Goal: Information Seeking & Learning: Check status

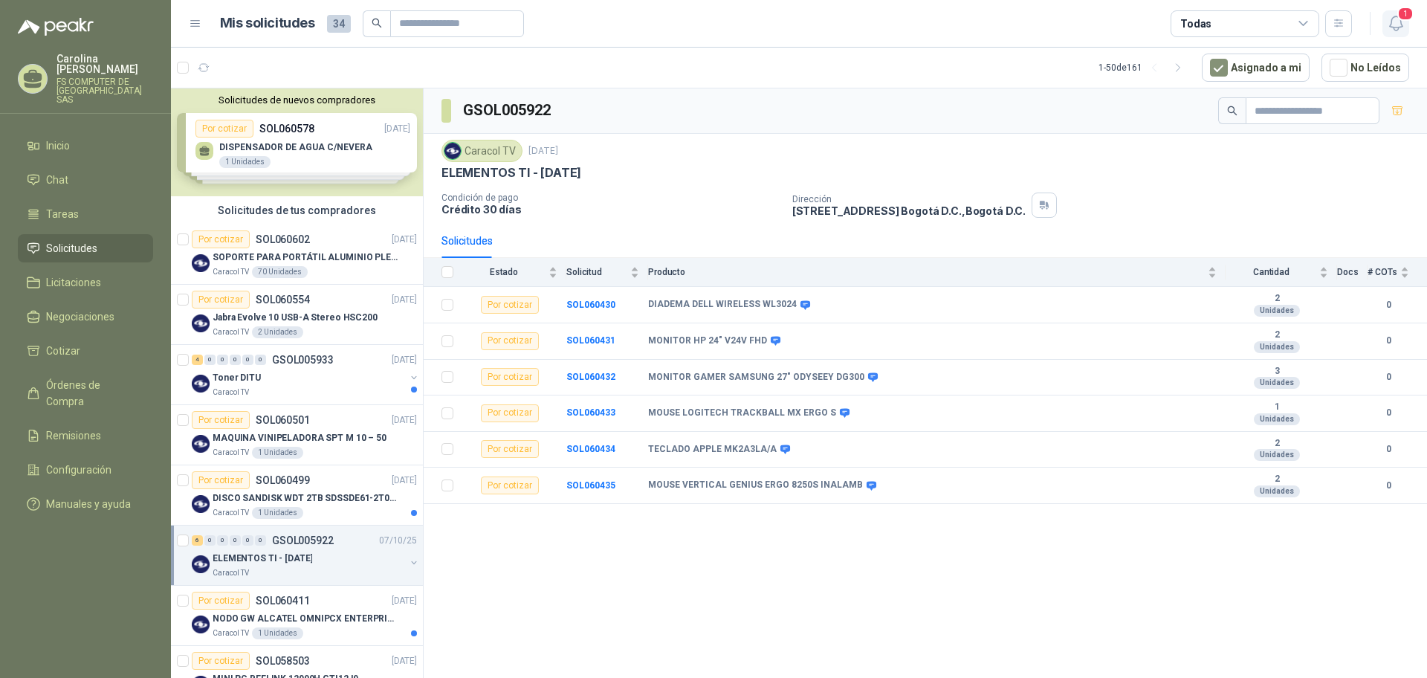
click at [1394, 33] on button "1" at bounding box center [1395, 23] width 27 height 27
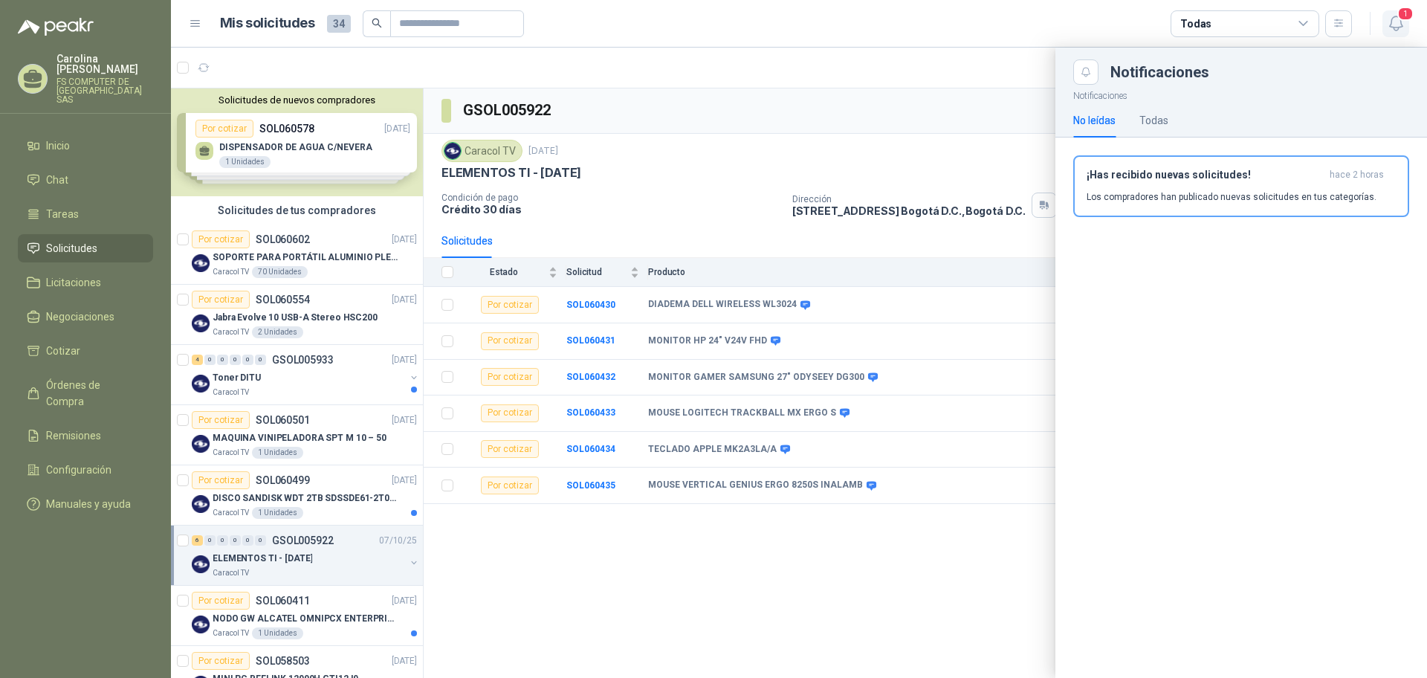
click at [1394, 33] on button "1" at bounding box center [1395, 23] width 27 height 27
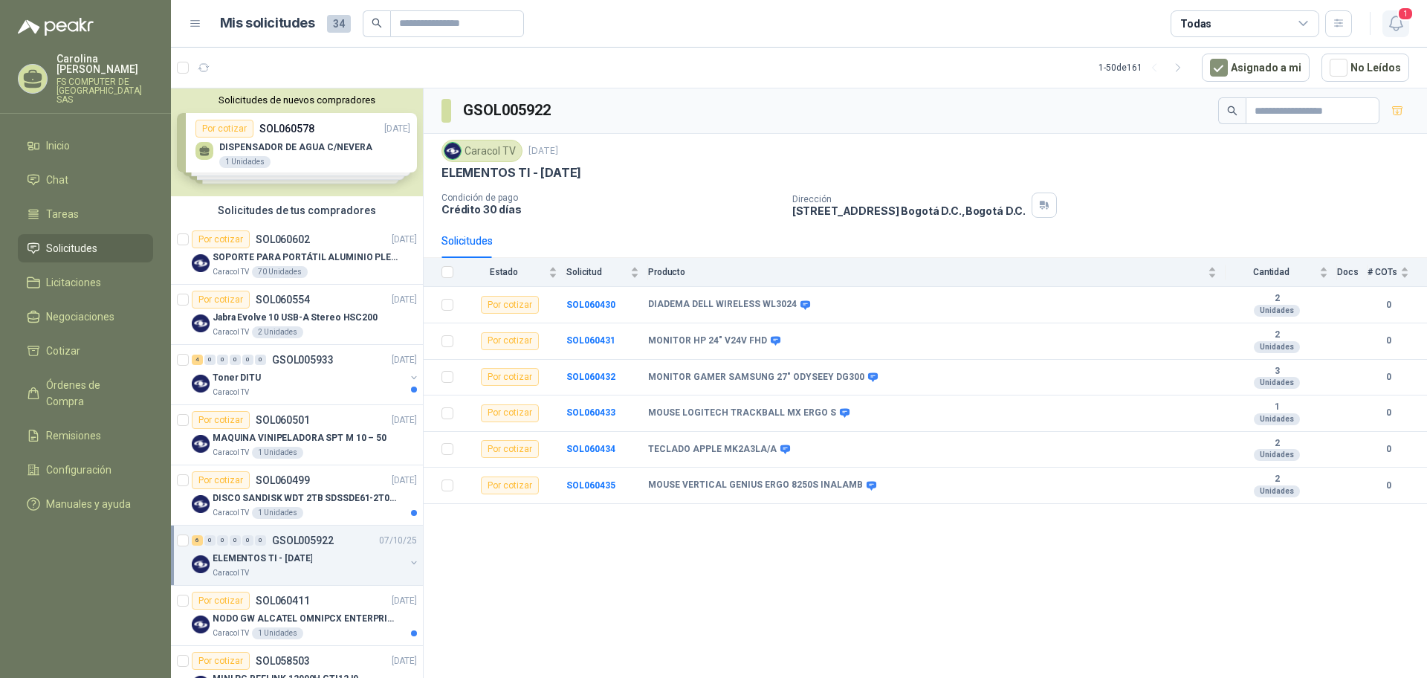
click at [1403, 32] on icon "button" at bounding box center [1395, 23] width 19 height 19
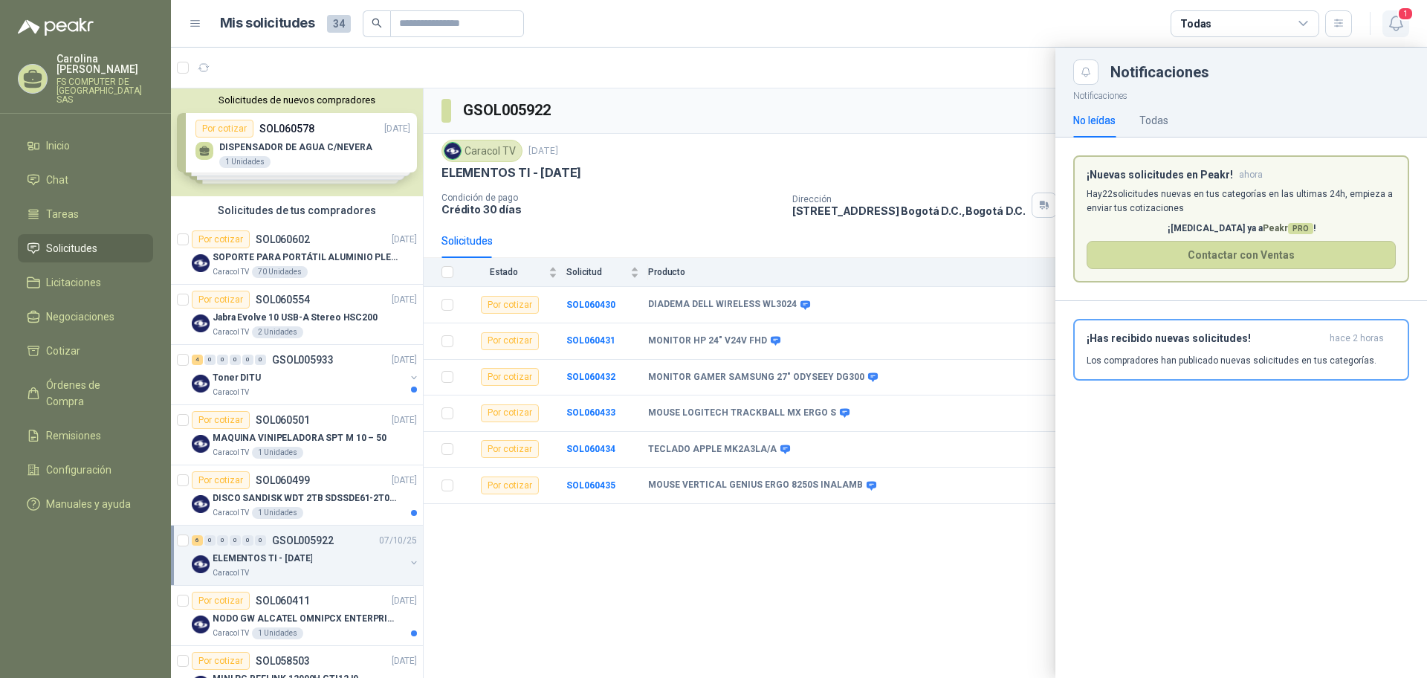
click at [1403, 32] on icon "button" at bounding box center [1395, 23] width 19 height 19
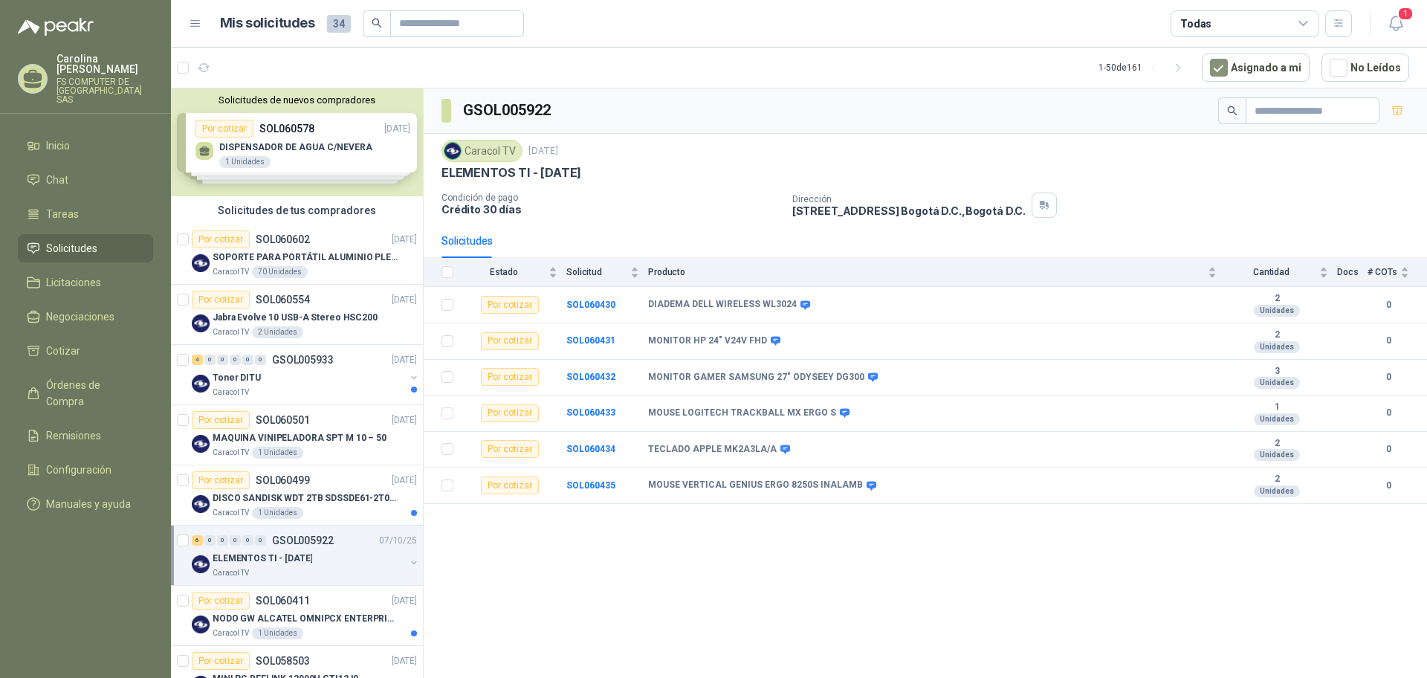
click at [1237, 162] on div "Caracol TV [DATE] ELEMENTOS TI - [DATE]" at bounding box center [924, 160] width 967 height 41
click at [1086, 224] on div "Solicitudes" at bounding box center [924, 241] width 967 height 34
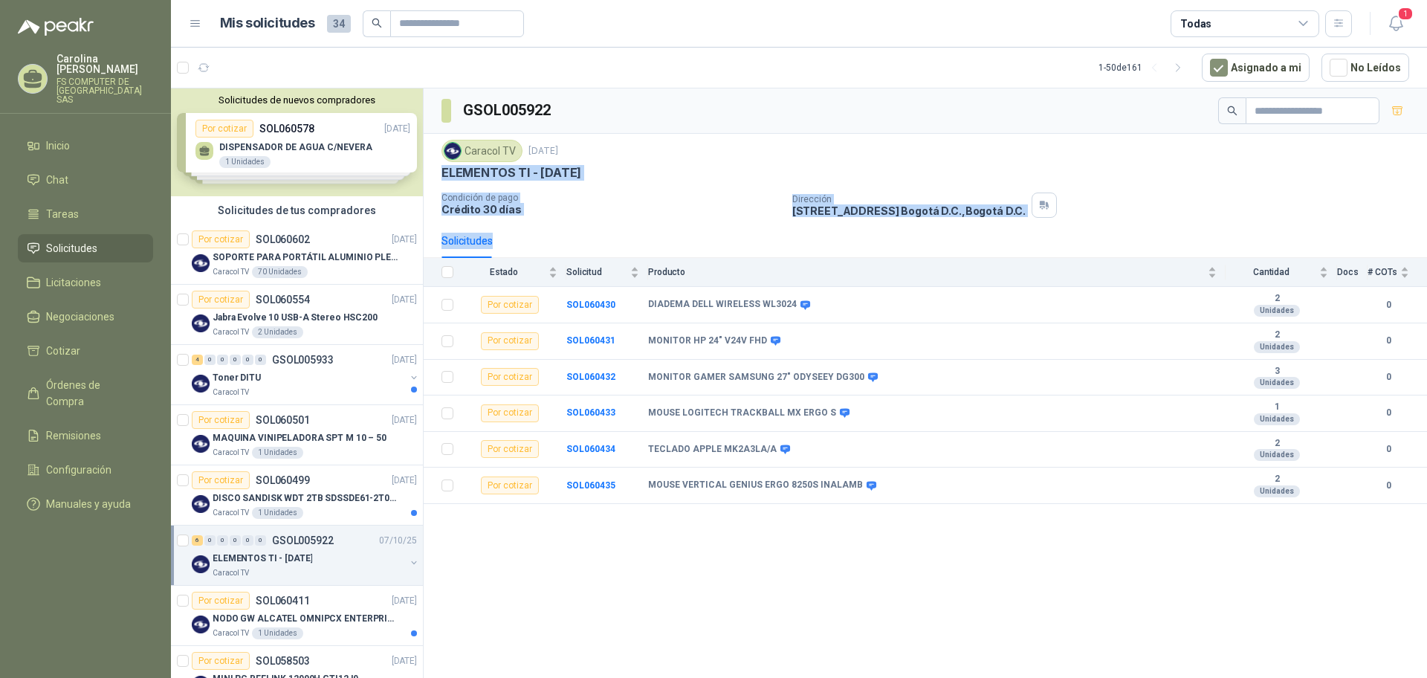
drag, startPoint x: 1086, startPoint y: 224, endPoint x: 436, endPoint y: 175, distance: 652.0
click at [436, 175] on div "GSOL005922 Caracol TV [DATE] ELEMENTOS TI - [DATE] Condición de pago Crédito 30…" at bounding box center [925, 295] width 1003 height 415
click at [606, 194] on p "Condición de pago" at bounding box center [610, 197] width 339 height 10
drag, startPoint x: 789, startPoint y: 191, endPoint x: 1026, endPoint y: 213, distance: 238.1
click at [1026, 213] on div "Caracol TV [DATE] ELEMENTOS TI - [DATE] Condición de pago Crédito 30 días Direc…" at bounding box center [924, 179] width 967 height 78
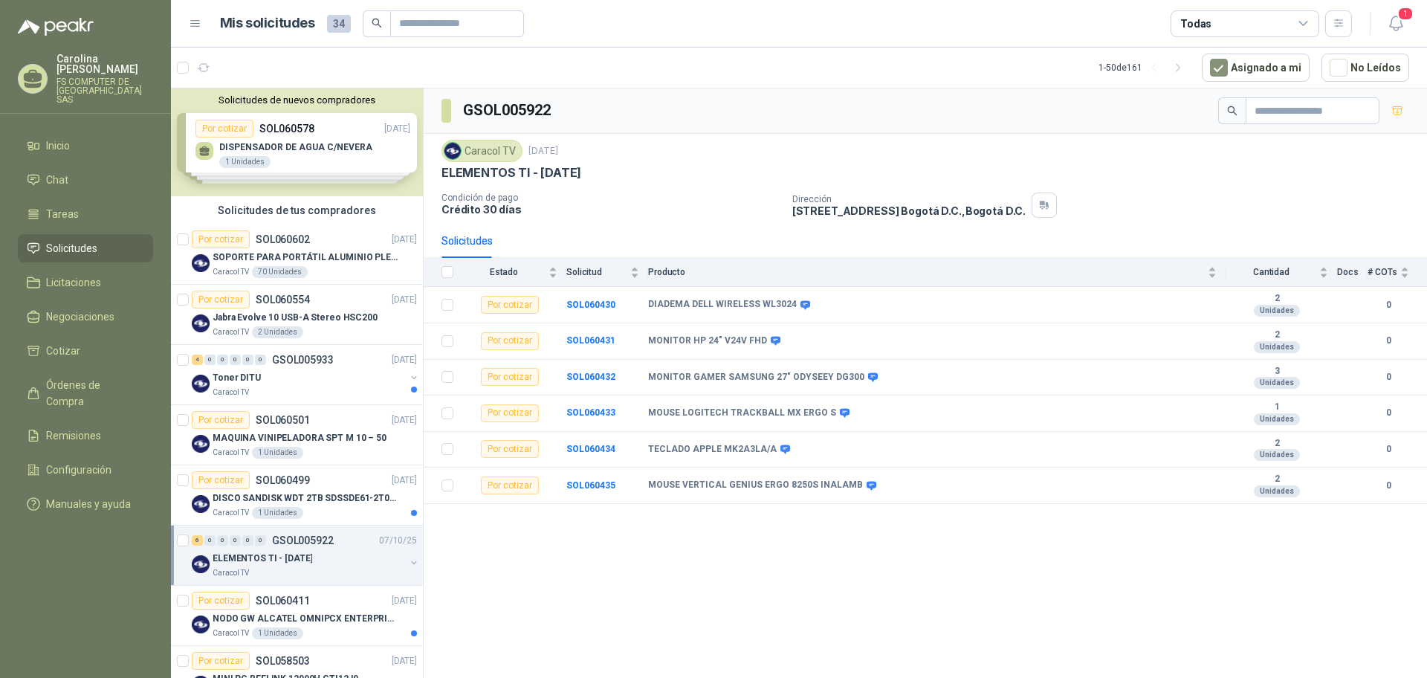
click at [1009, 227] on div "Solicitudes" at bounding box center [924, 241] width 967 height 34
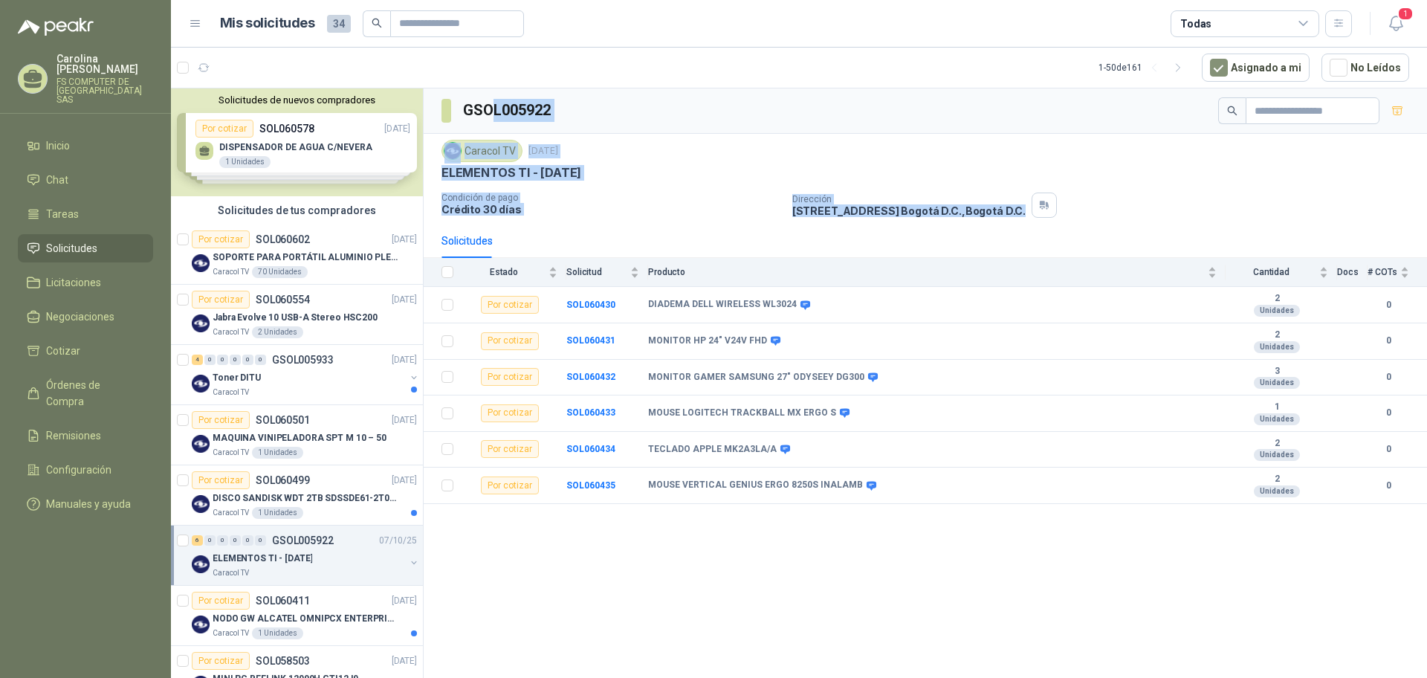
drag, startPoint x: 1025, startPoint y: 213, endPoint x: 489, endPoint y: 88, distance: 550.2
click at [489, 88] on div "GSOL005922 Caracol TV [DATE] ELEMENTOS TI - [DATE] Condición de pago Crédito 30…" at bounding box center [925, 295] width 1003 height 415
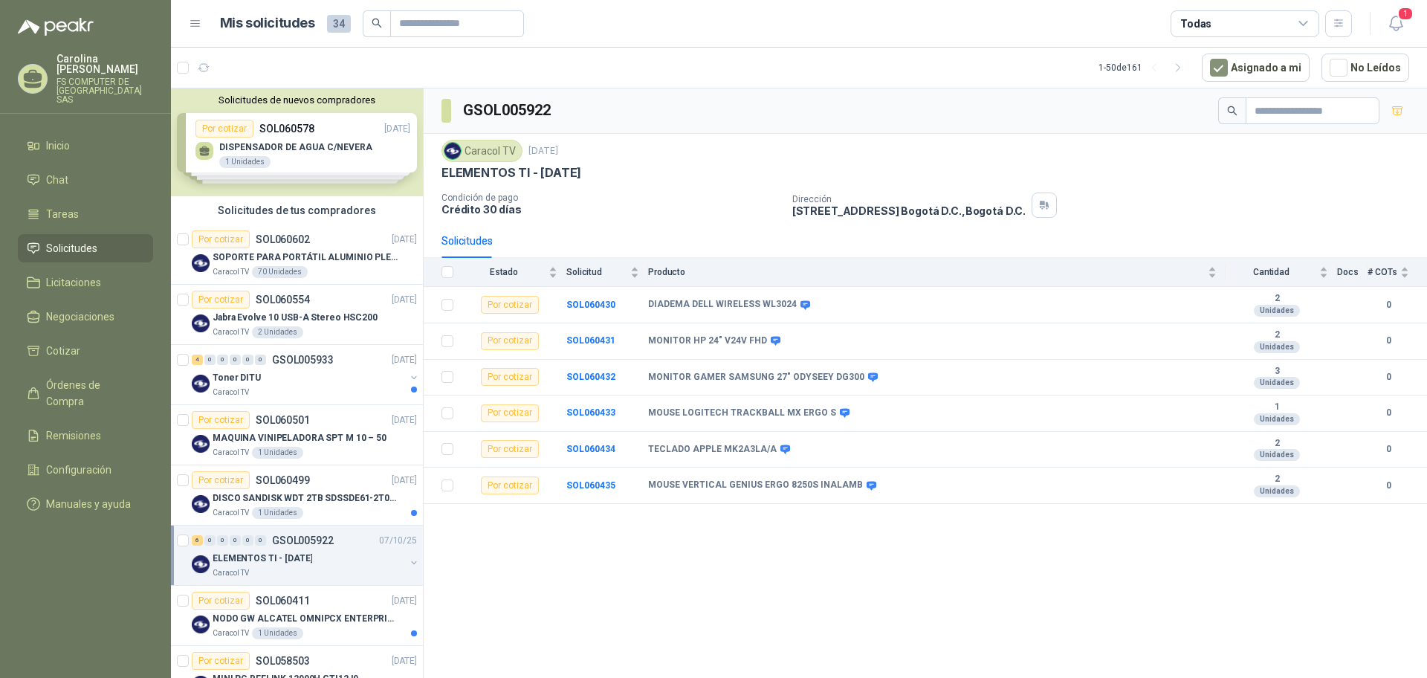
click at [541, 68] on article "1 - 50 de 161 Asignado a mi No Leídos" at bounding box center [799, 68] width 1256 height 40
click at [1399, 19] on span "1" at bounding box center [1405, 14] width 16 height 14
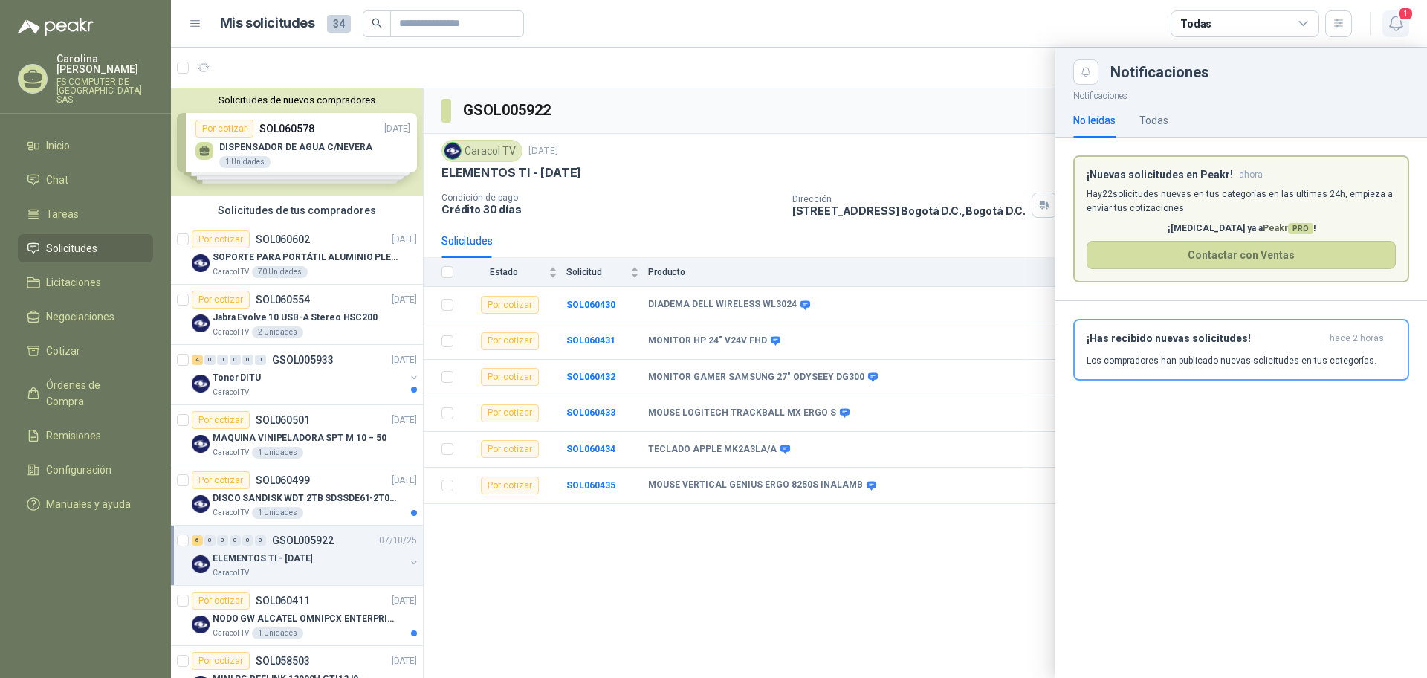
click at [1399, 19] on span "1" at bounding box center [1405, 14] width 16 height 14
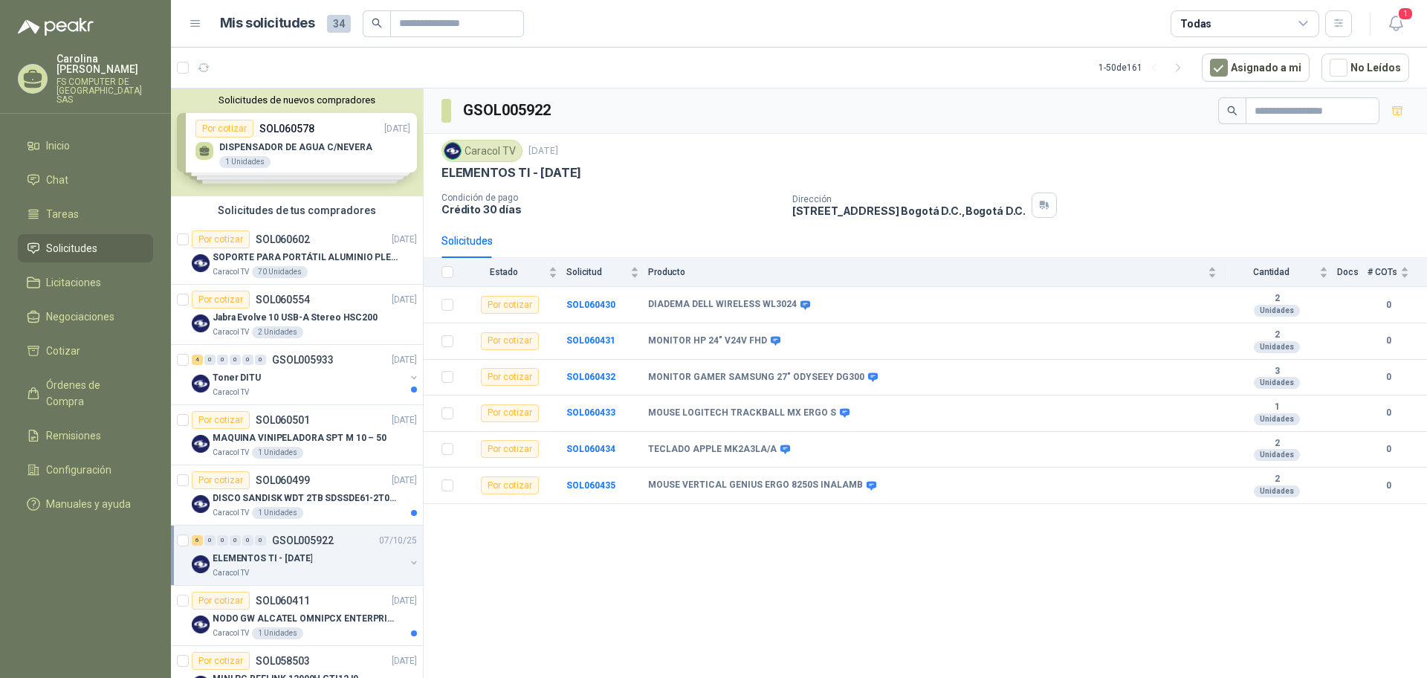
click at [1122, 215] on div "Dirección [STREET_ADDRESS] , [GEOGRAPHIC_DATA] D.C." at bounding box center [1106, 204] width 629 height 25
click at [935, 129] on div "GSOL005922" at bounding box center [925, 110] width 1003 height 45
click at [1392, 30] on icon "button" at bounding box center [1395, 23] width 19 height 19
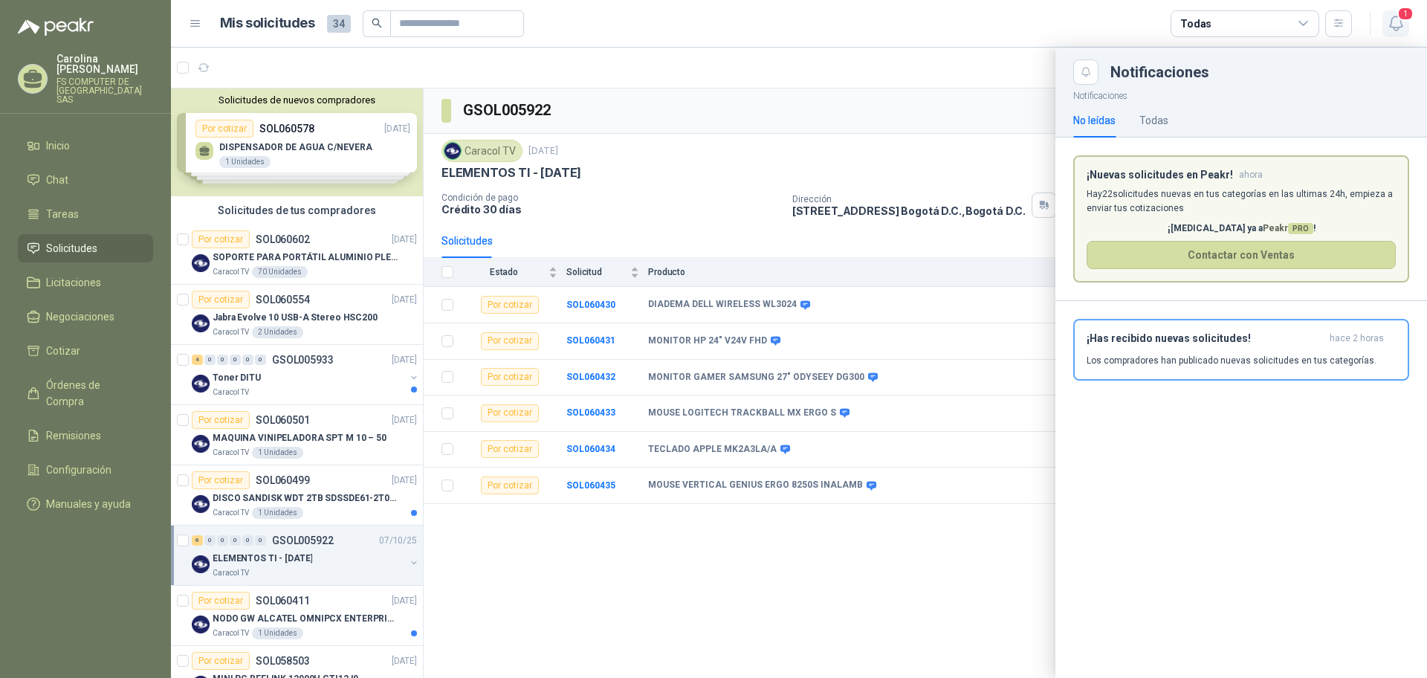
click at [1392, 30] on icon "button" at bounding box center [1395, 23] width 19 height 19
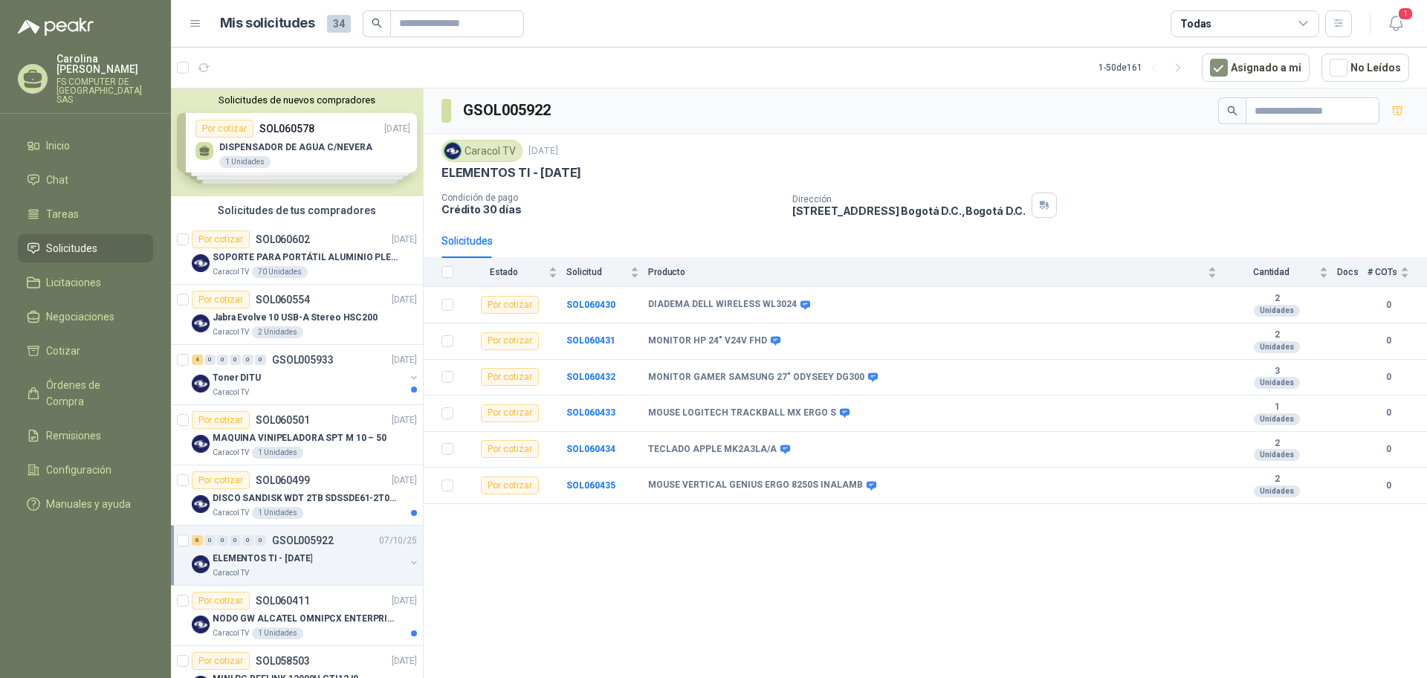
click at [1419, 25] on header "Mis solicitudes 34 Todas 1" at bounding box center [799, 24] width 1256 height 48
click at [1400, 25] on icon "button" at bounding box center [1395, 23] width 19 height 19
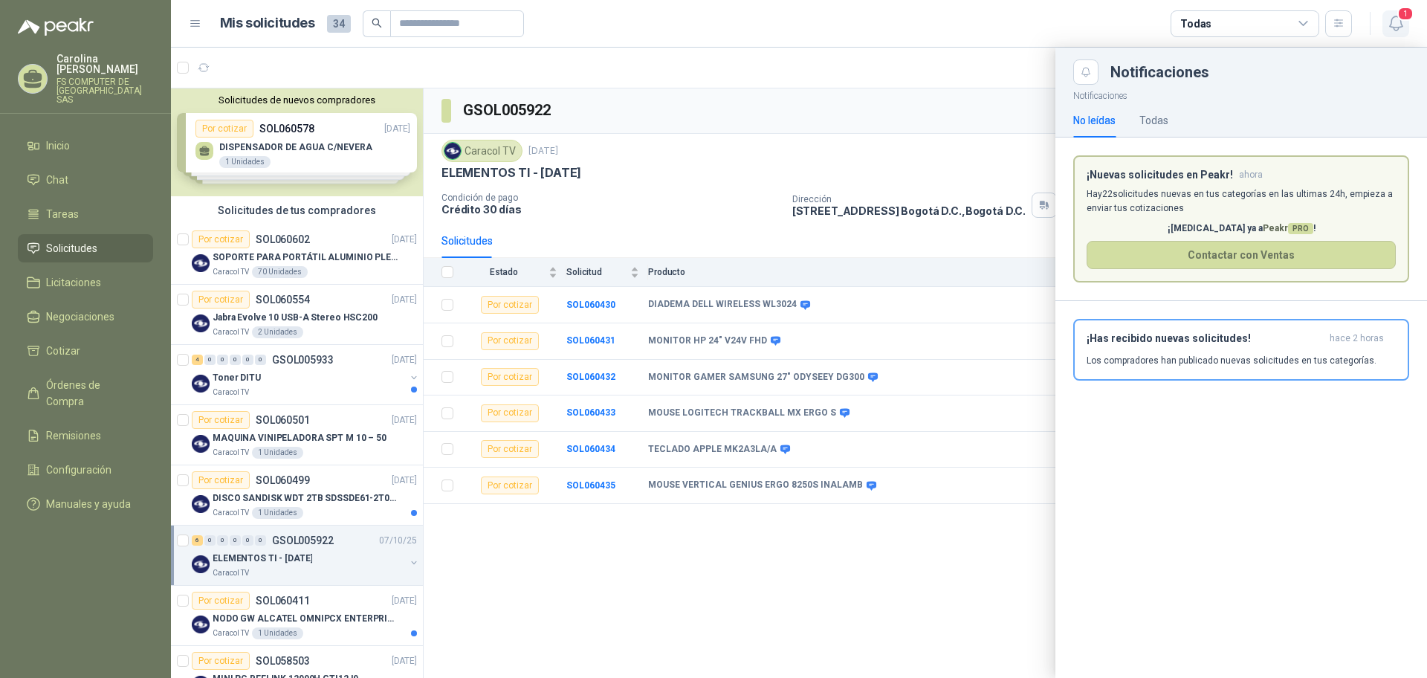
click at [1400, 25] on icon "button" at bounding box center [1395, 23] width 19 height 19
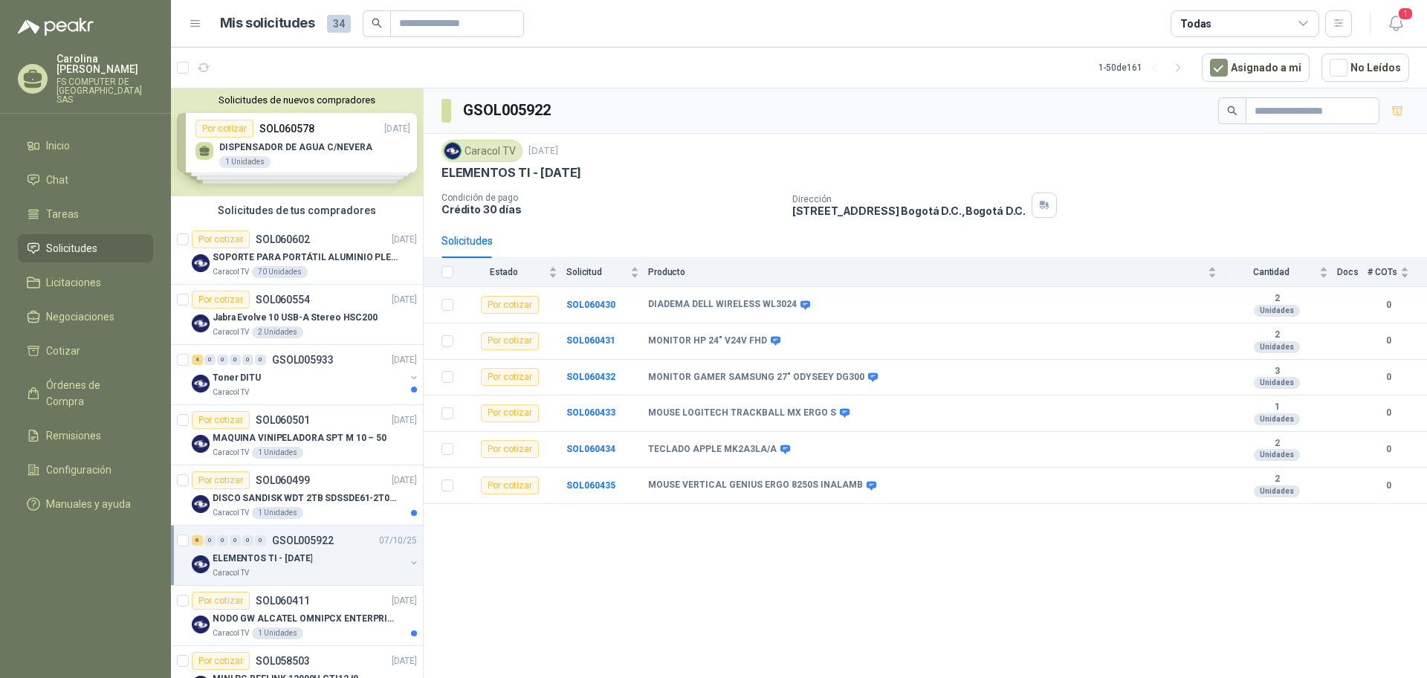
click at [995, 177] on div "ELEMENTOS TI - [DATE]" at bounding box center [924, 173] width 967 height 16
click at [1389, 29] on icon "button" at bounding box center [1395, 23] width 19 height 19
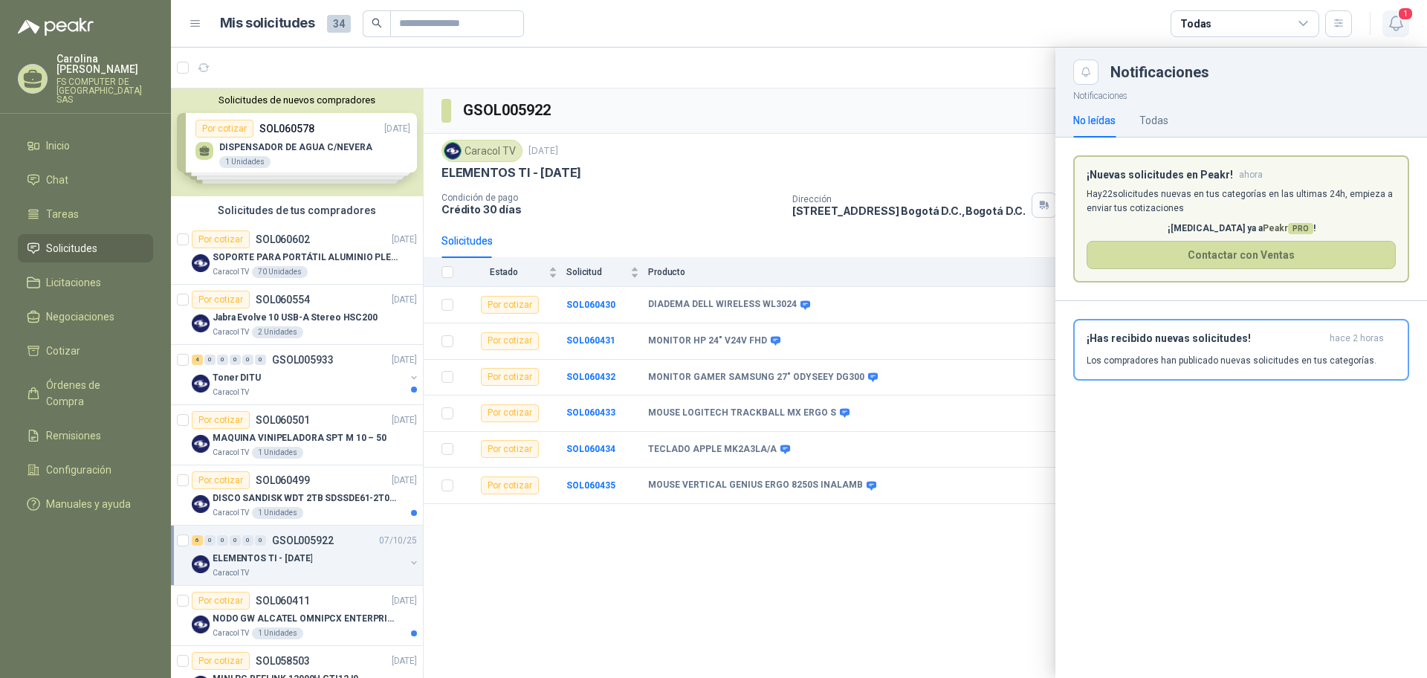
click at [1401, 19] on span "1" at bounding box center [1405, 14] width 16 height 14
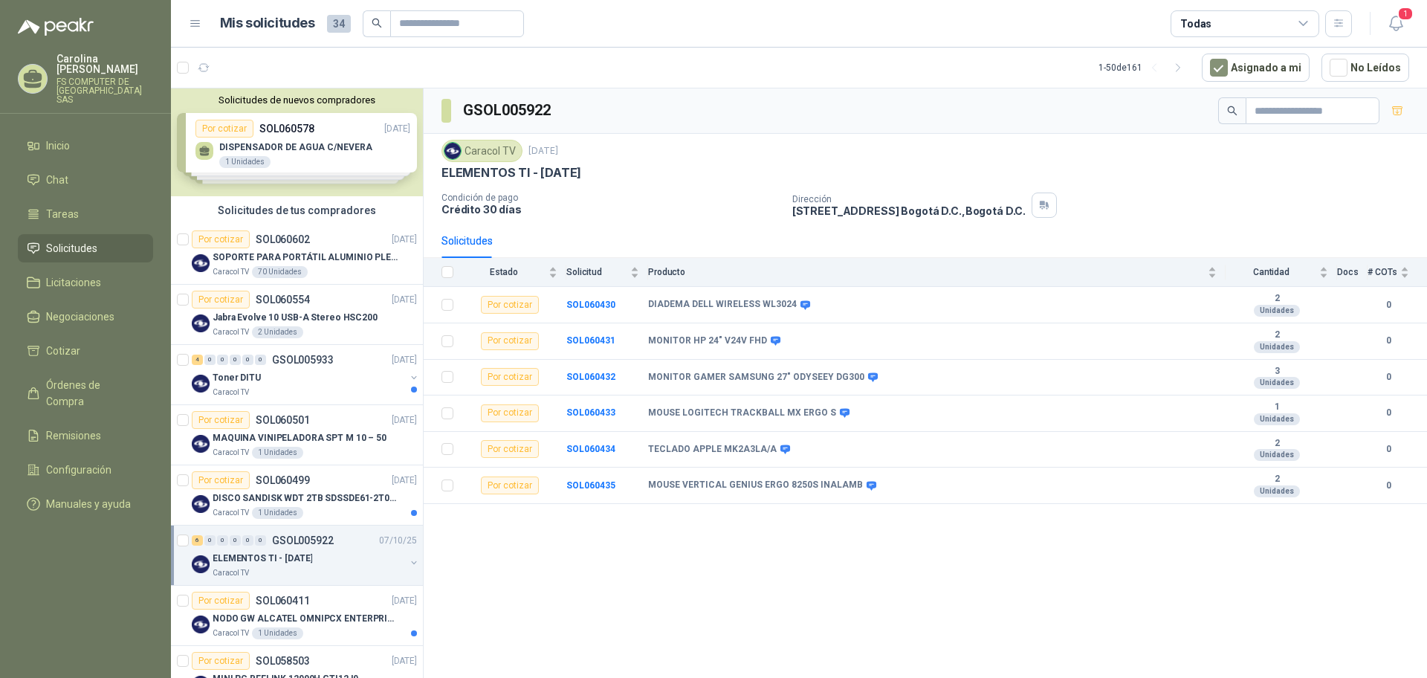
click at [1080, 146] on div "Caracol TV [DATE]" at bounding box center [924, 151] width 967 height 22
drag, startPoint x: 785, startPoint y: 212, endPoint x: 1028, endPoint y: 215, distance: 243.7
click at [1028, 215] on div "Condición de pago Crédito 30 días Dirección [STREET_ADDRESS] , [GEOGRAPHIC_DATA…" at bounding box center [924, 204] width 967 height 25
click at [906, 194] on p "Dirección" at bounding box center [908, 199] width 233 height 10
click at [1394, 30] on icon "button" at bounding box center [1395, 23] width 13 height 14
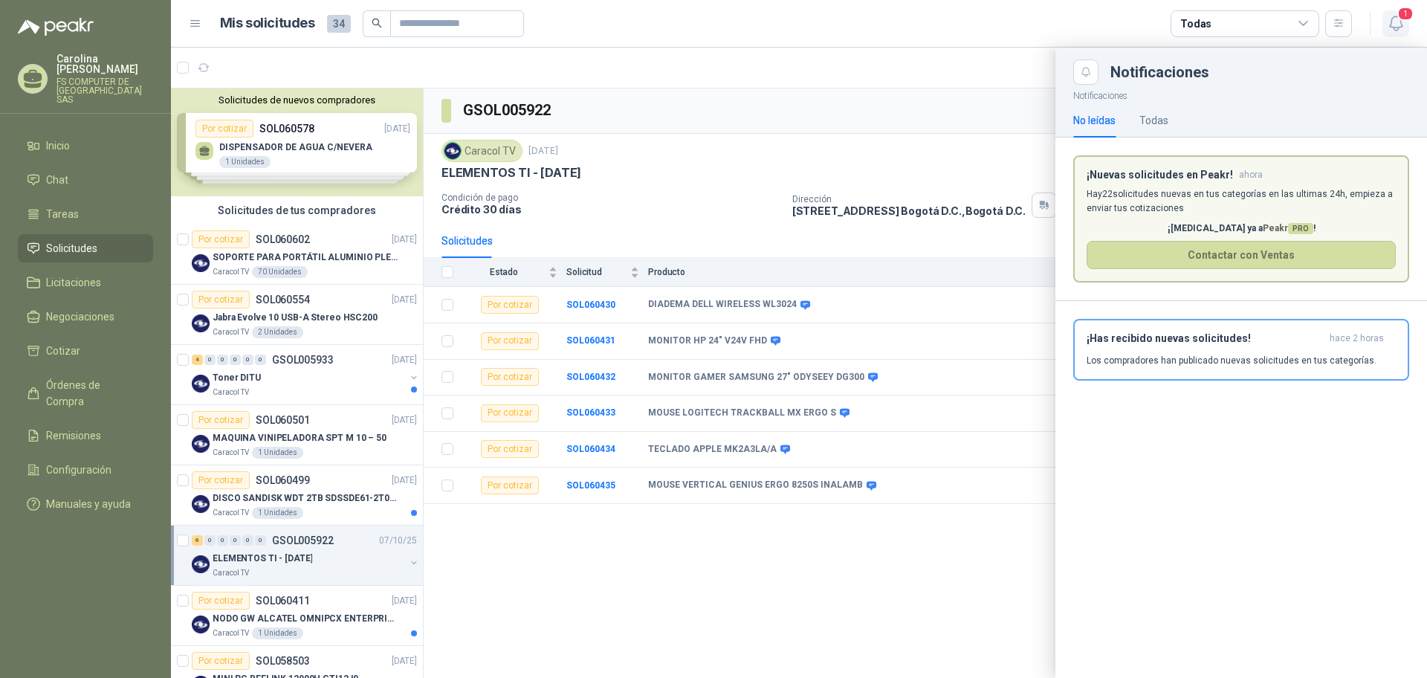
click at [1394, 30] on icon "button" at bounding box center [1395, 23] width 13 height 14
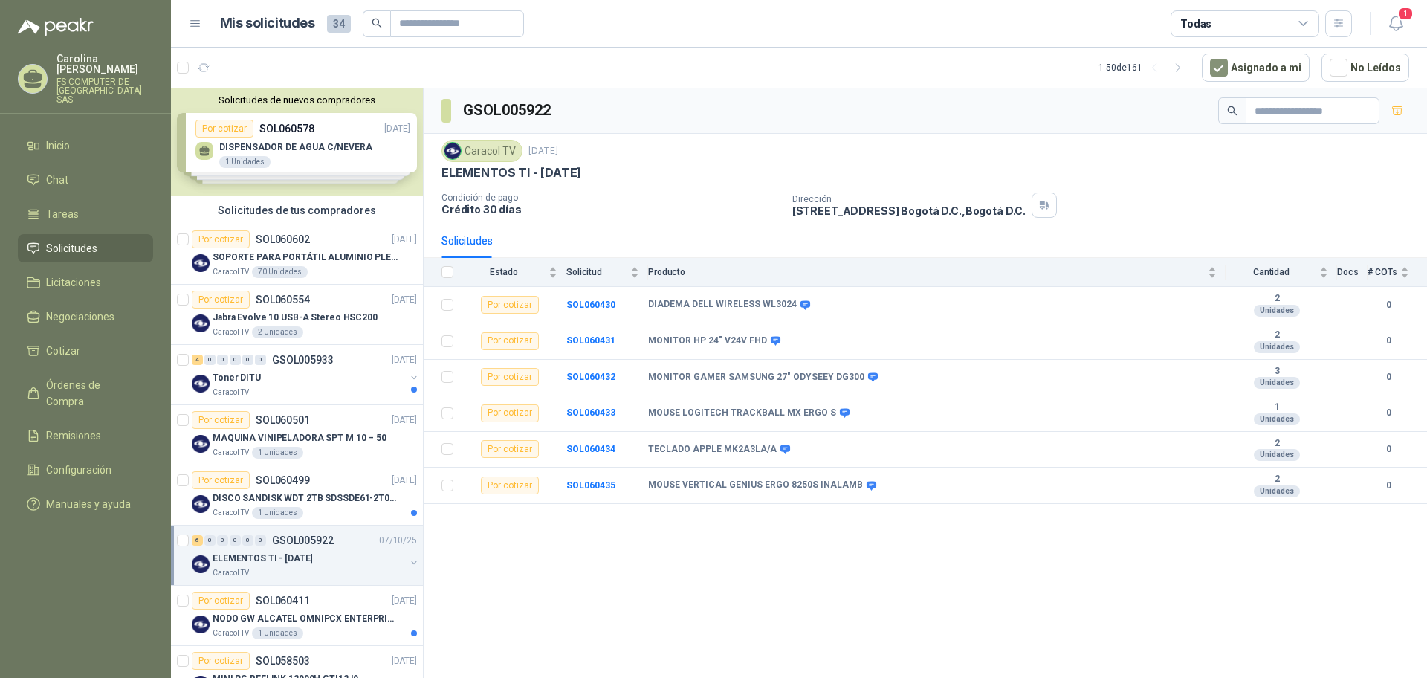
click at [1058, 221] on div "Caracol TV [DATE] ELEMENTOS TI - [DATE] Condición de pago Crédito 30 días Direc…" at bounding box center [925, 179] width 1003 height 90
click at [1097, 165] on div "ELEMENTOS TI - [DATE]" at bounding box center [924, 173] width 967 height 16
drag, startPoint x: 781, startPoint y: 208, endPoint x: 1025, endPoint y: 215, distance: 243.8
click at [1025, 215] on div "Condición de pago Crédito 30 días Dirección [STREET_ADDRESS] , [GEOGRAPHIC_DATA…" at bounding box center [924, 204] width 967 height 25
click at [1025, 215] on div "Dirección [STREET_ADDRESS] , [GEOGRAPHIC_DATA] D.C." at bounding box center [1106, 204] width 629 height 25
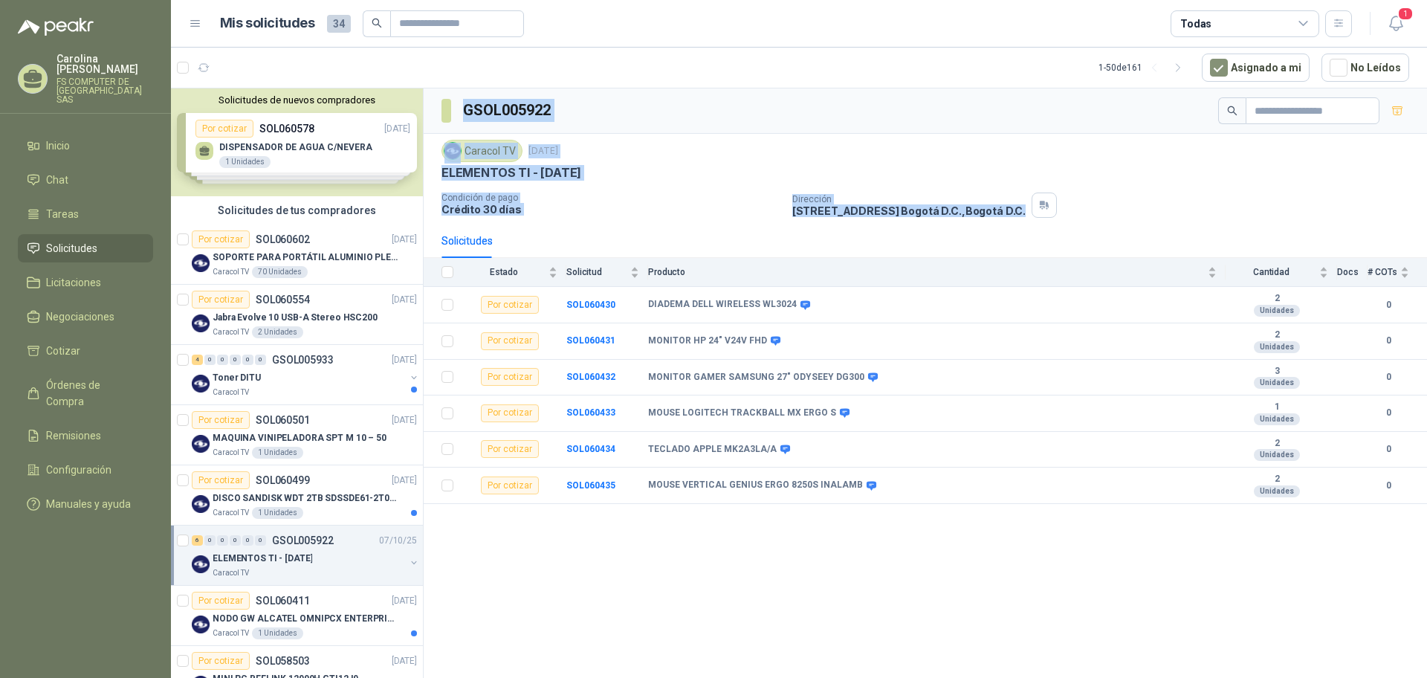
drag, startPoint x: 1025, startPoint y: 215, endPoint x: 453, endPoint y: 117, distance: 579.7
click at [453, 117] on div "GSOL005922 Caracol TV [DATE] ELEMENTOS TI - [DATE] Condición de pago Crédito 30…" at bounding box center [925, 295] width 1003 height 415
click at [588, 92] on div "GSOL005922" at bounding box center [925, 110] width 1003 height 45
drag, startPoint x: 466, startPoint y: 110, endPoint x: 1021, endPoint y: 228, distance: 567.4
click at [1021, 228] on div "GSOL005922 Caracol TV [DATE] ELEMENTOS TI - [DATE] Condición de pago Crédito 30…" at bounding box center [925, 295] width 1003 height 415
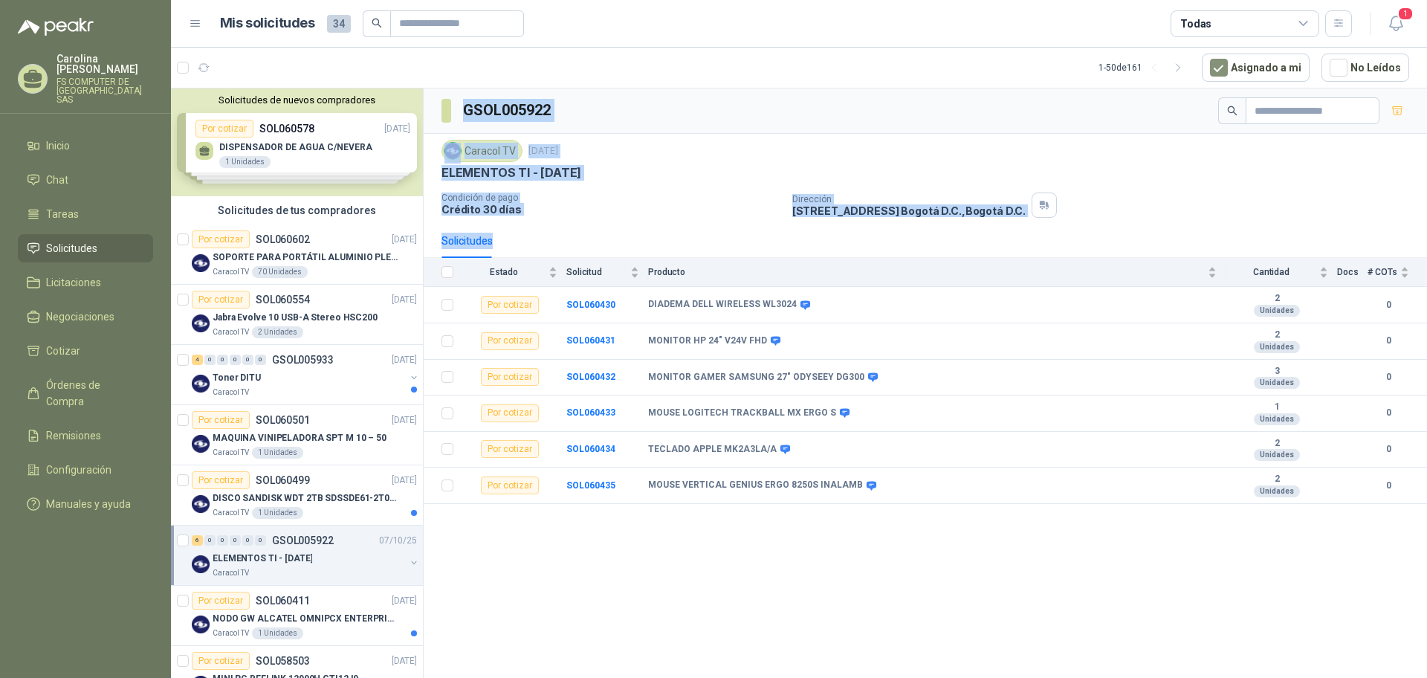
click at [1021, 228] on div "Solicitudes" at bounding box center [924, 241] width 967 height 34
drag, startPoint x: 1029, startPoint y: 216, endPoint x: 447, endPoint y: 115, distance: 590.5
click at [447, 115] on div "GSOL005922 Caracol TV [DATE] ELEMENTOS TI - [DATE] Condición de pago Crédito 30…" at bounding box center [925, 295] width 1003 height 415
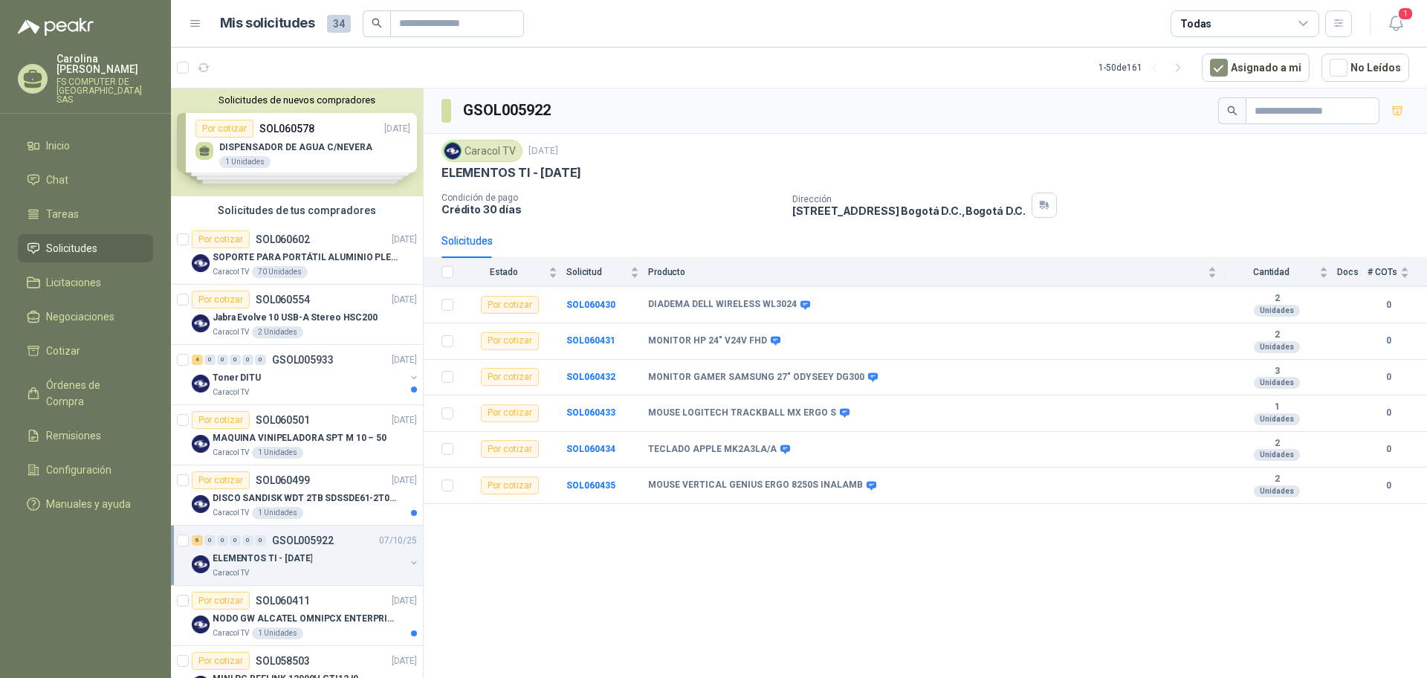
click at [559, 85] on article "1 - 50 de 161 Asignado a mi No Leídos" at bounding box center [799, 68] width 1256 height 40
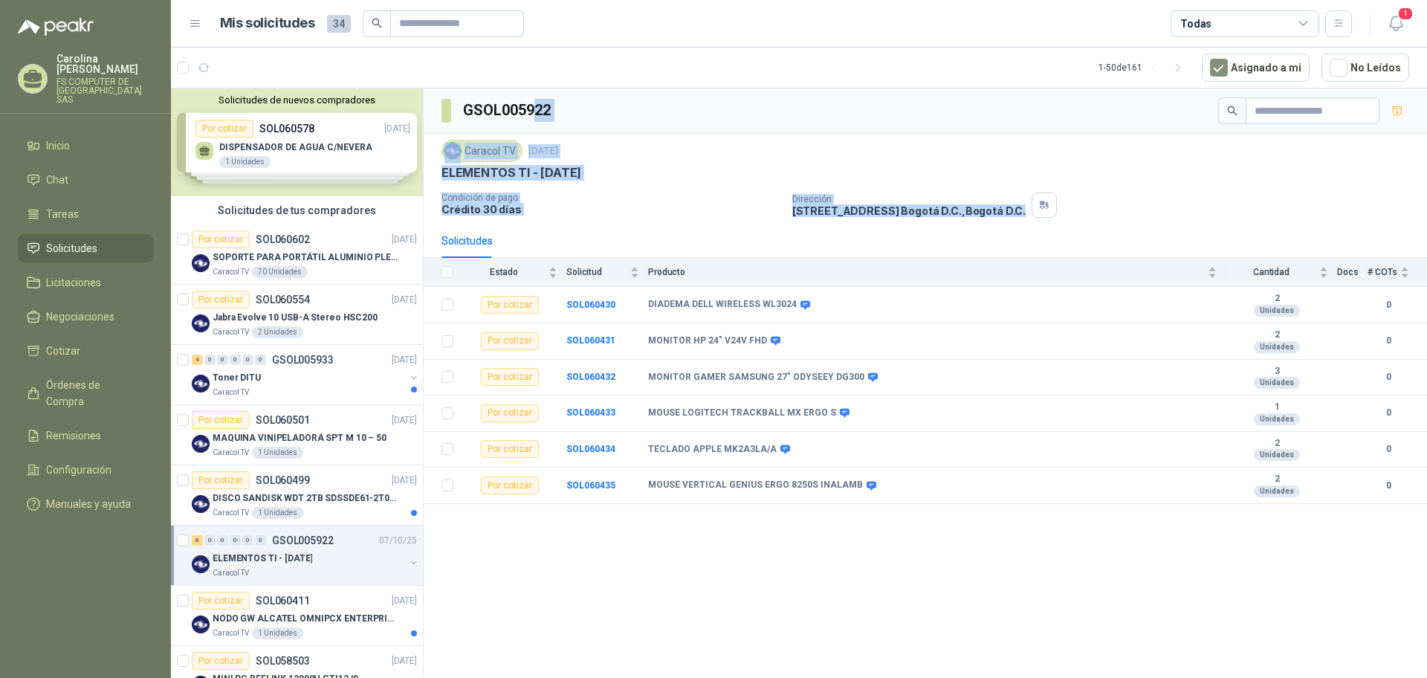
drag, startPoint x: 1025, startPoint y: 210, endPoint x: 535, endPoint y: 98, distance: 502.9
click at [535, 98] on div "GSOL005922 Caracol TV [DATE] ELEMENTOS TI - [DATE] Condición de pago Crédito 30…" at bounding box center [925, 295] width 1003 height 415
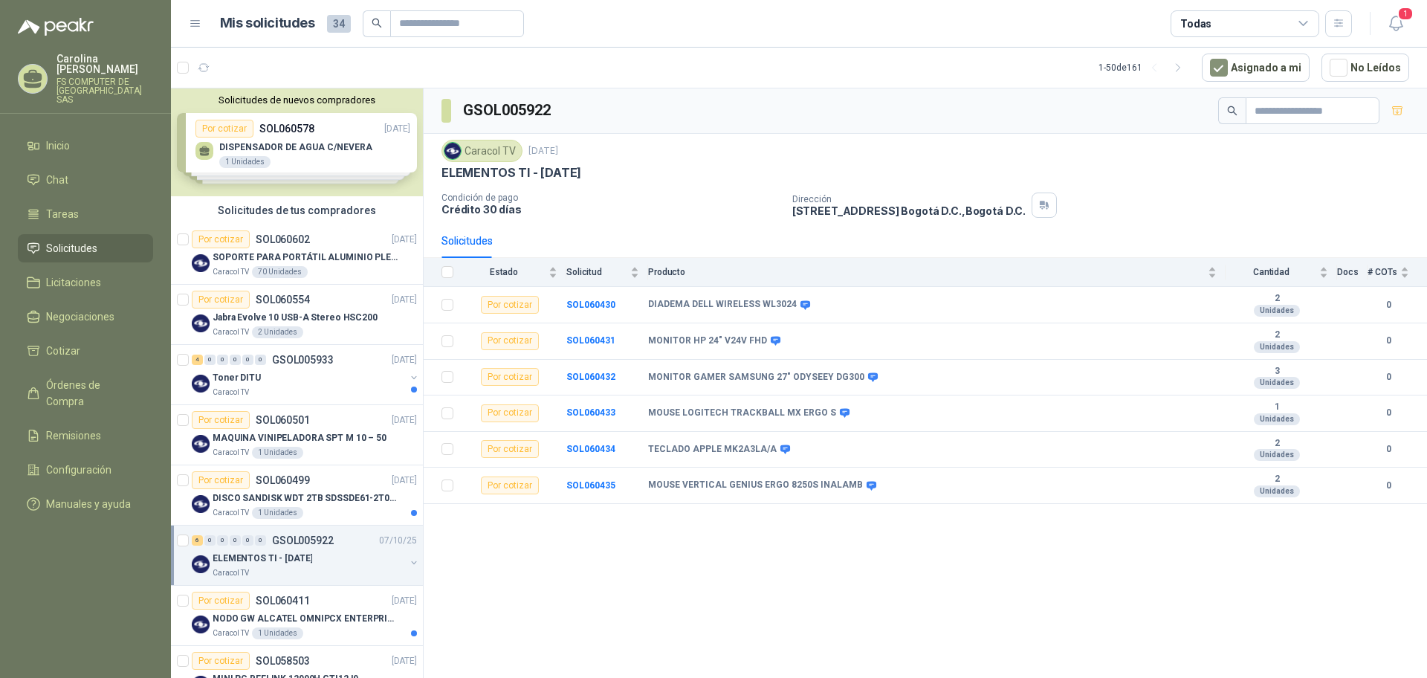
click at [614, 77] on article "1 - 50 de 161 Asignado a mi No Leídos" at bounding box center [799, 68] width 1256 height 40
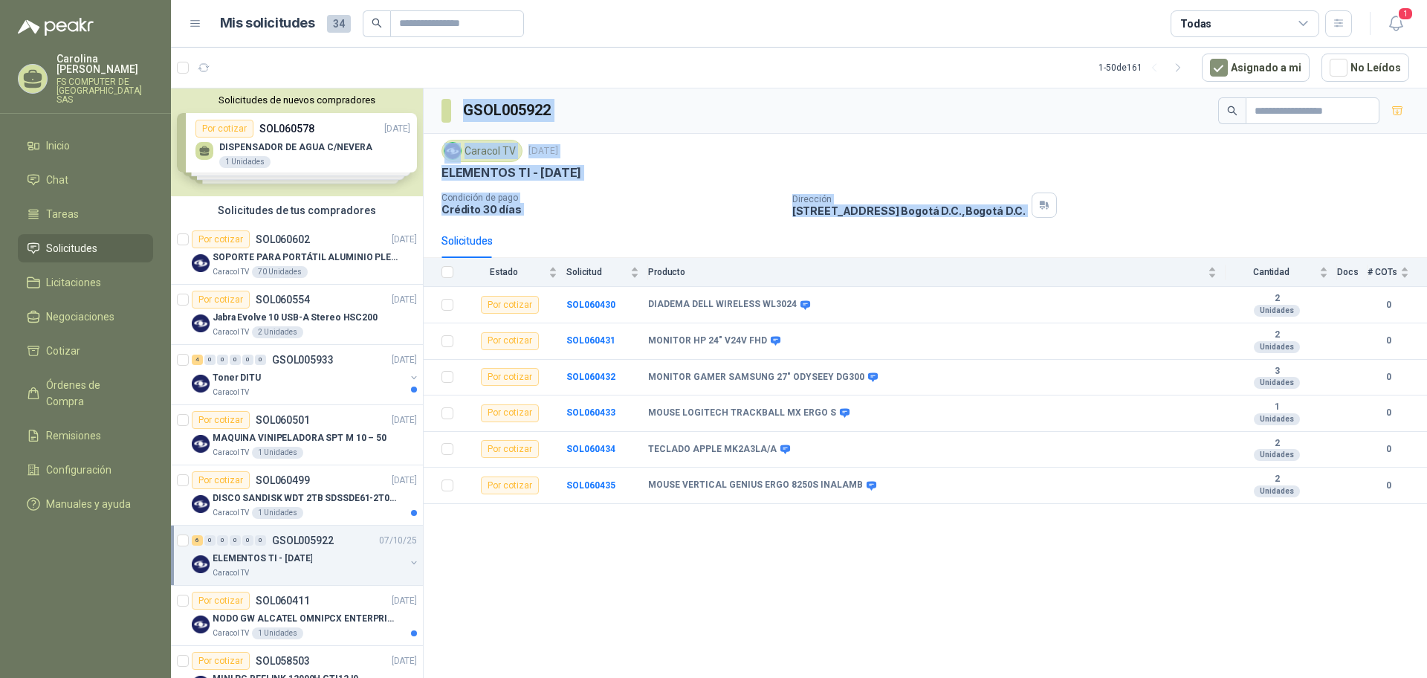
drag, startPoint x: 1028, startPoint y: 210, endPoint x: 448, endPoint y: 109, distance: 588.3
click at [448, 109] on div "GSOL005922 Caracol TV [DATE] ELEMENTOS TI - [DATE] Condición de pago Crédito 30…" at bounding box center [925, 295] width 1003 height 415
click at [583, 100] on div "GSOL005922" at bounding box center [925, 110] width 1003 height 45
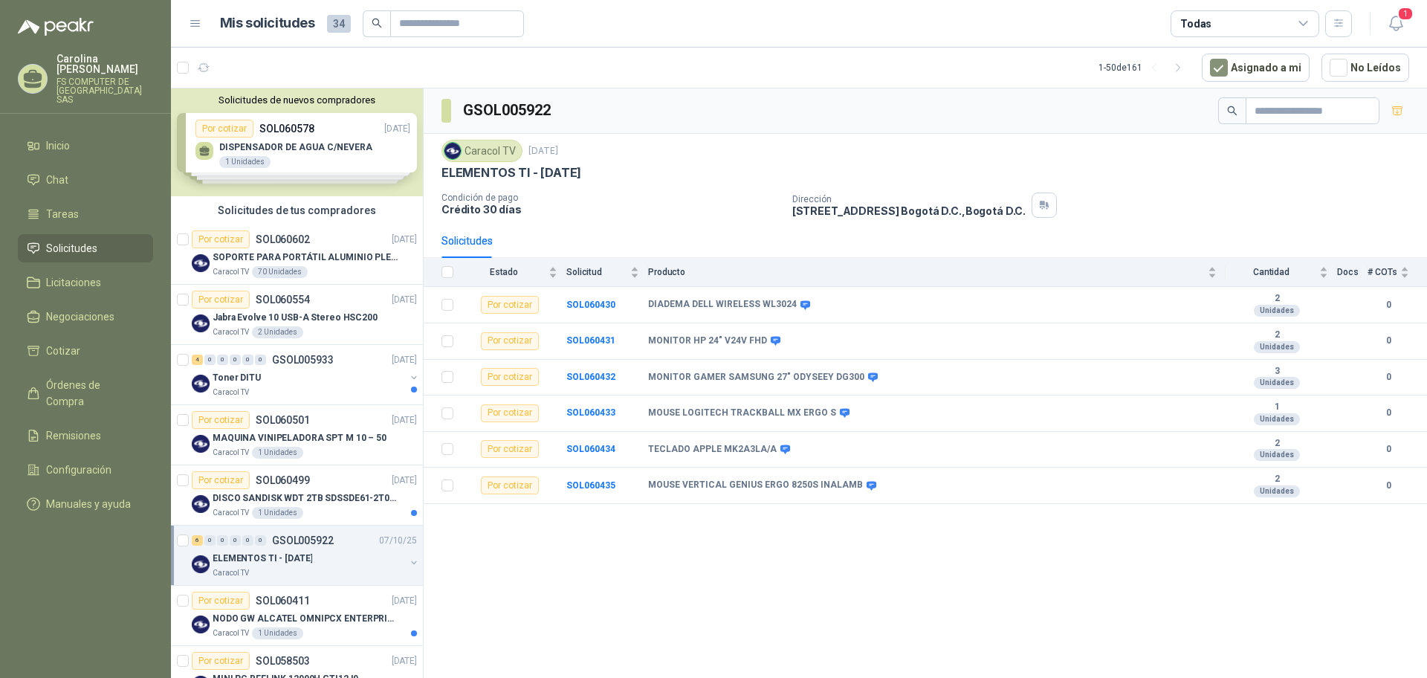
drag, startPoint x: 473, startPoint y: 109, endPoint x: 633, endPoint y: 156, distance: 167.2
click at [633, 156] on div "GSOL005922 Caracol TV [DATE] ELEMENTOS TI - [DATE] Condición de pago Crédito 30…" at bounding box center [925, 295] width 1003 height 415
click at [878, 201] on p "Dirección" at bounding box center [908, 199] width 233 height 10
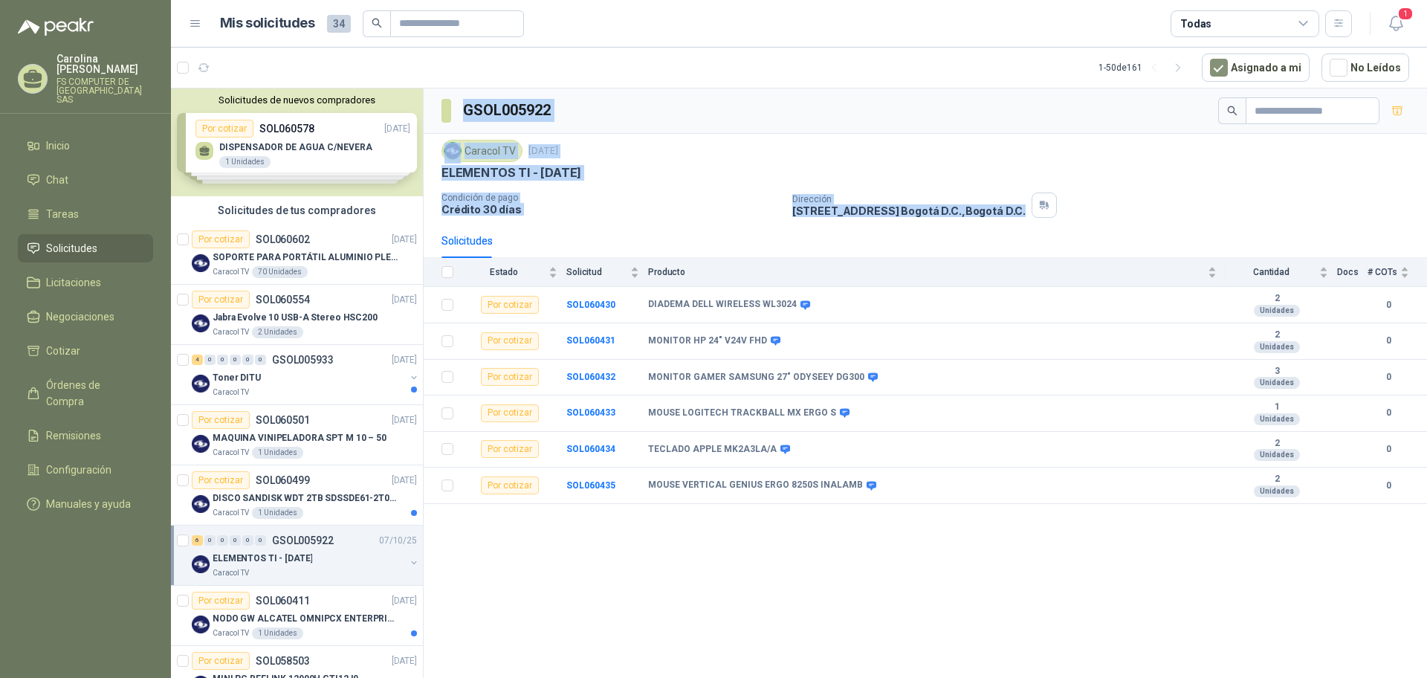
drag, startPoint x: 1024, startPoint y: 211, endPoint x: 459, endPoint y: 95, distance: 576.4
click at [459, 95] on div "GSOL005922 Caracol TV [DATE] ELEMENTOS TI - [DATE] Condición de pago Crédito 30…" at bounding box center [925, 295] width 1003 height 415
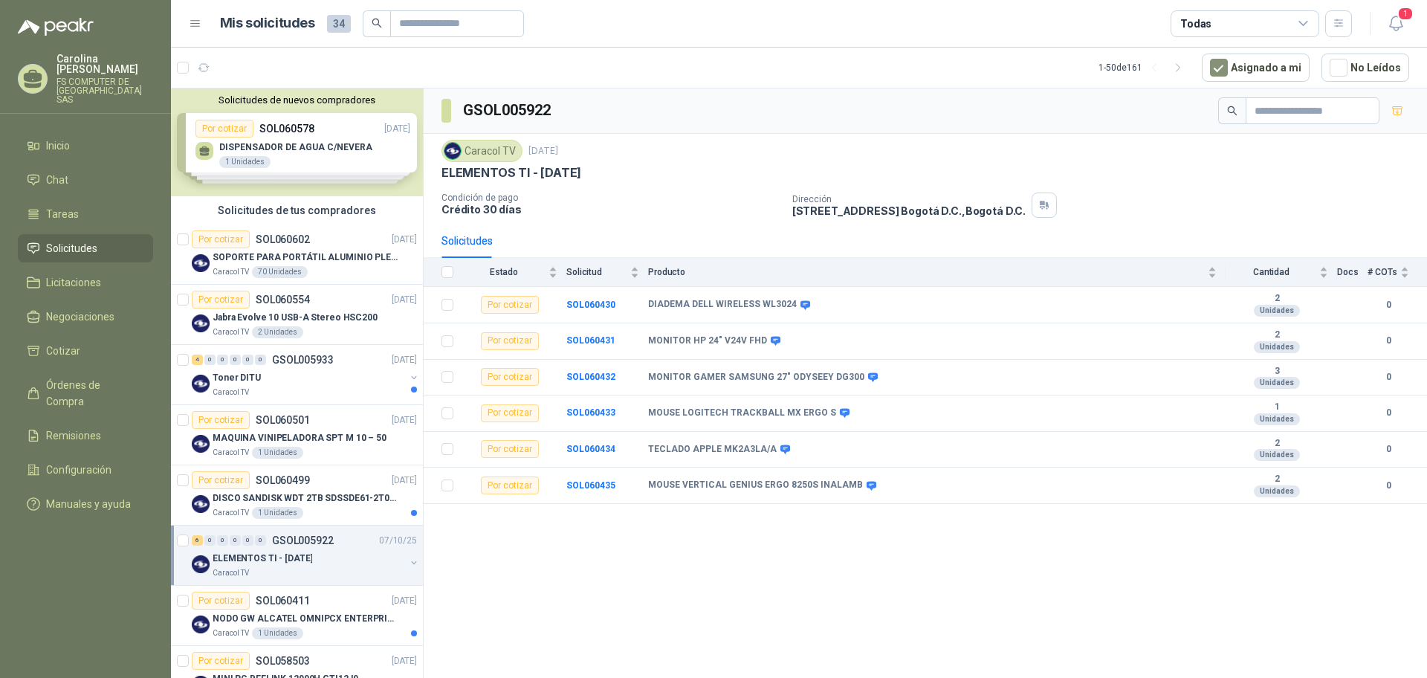
click at [495, 80] on article "1 - 50 de 161 Asignado a mi No Leídos" at bounding box center [799, 68] width 1256 height 40
click at [1318, 167] on div "ELEMENTOS TI - [DATE]" at bounding box center [924, 173] width 967 height 16
click at [1396, 25] on icon "button" at bounding box center [1395, 23] width 19 height 19
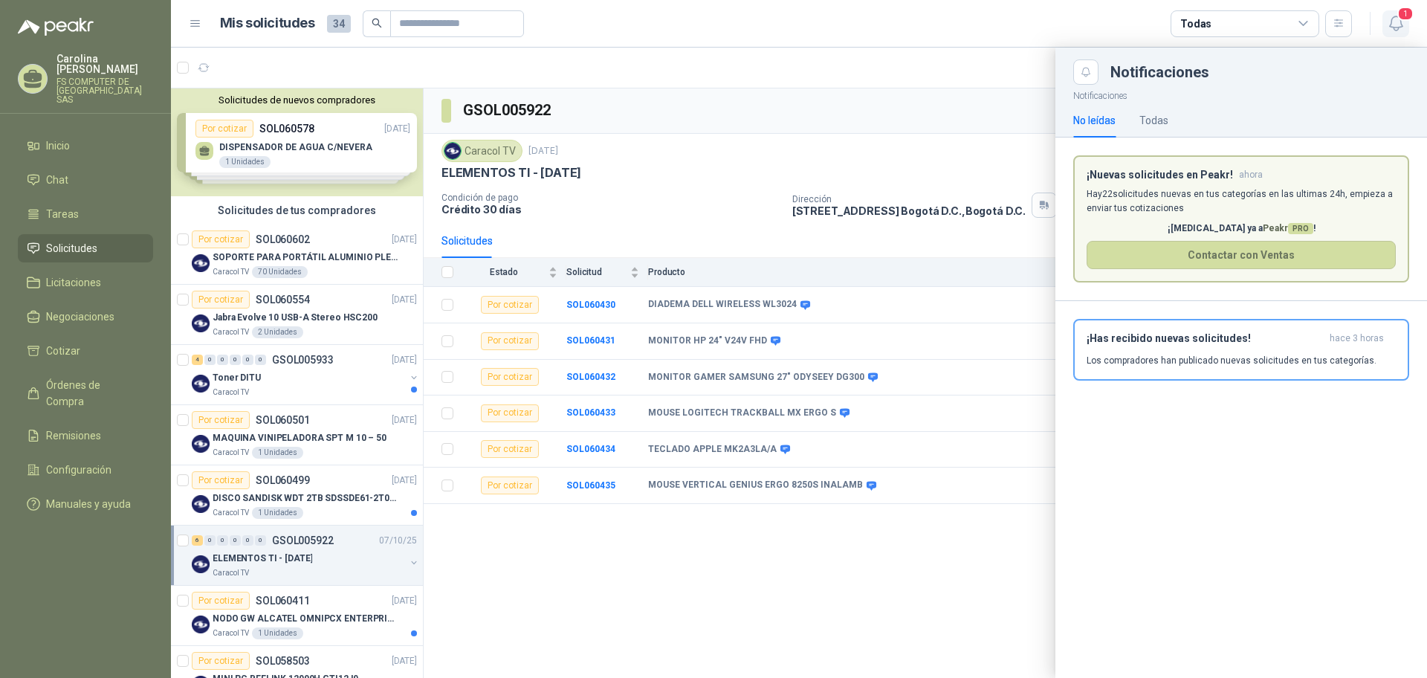
click at [1396, 25] on icon "button" at bounding box center [1395, 23] width 19 height 19
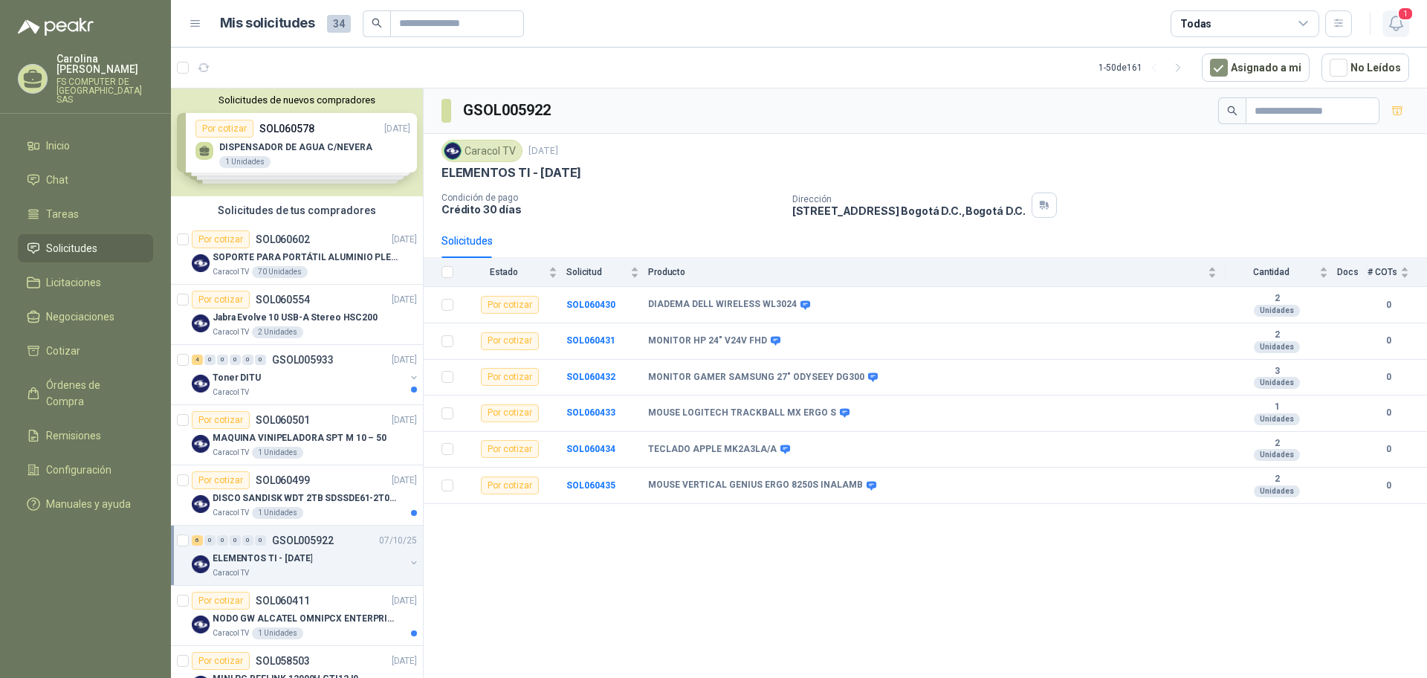
click at [1394, 19] on icon "button" at bounding box center [1395, 23] width 19 height 19
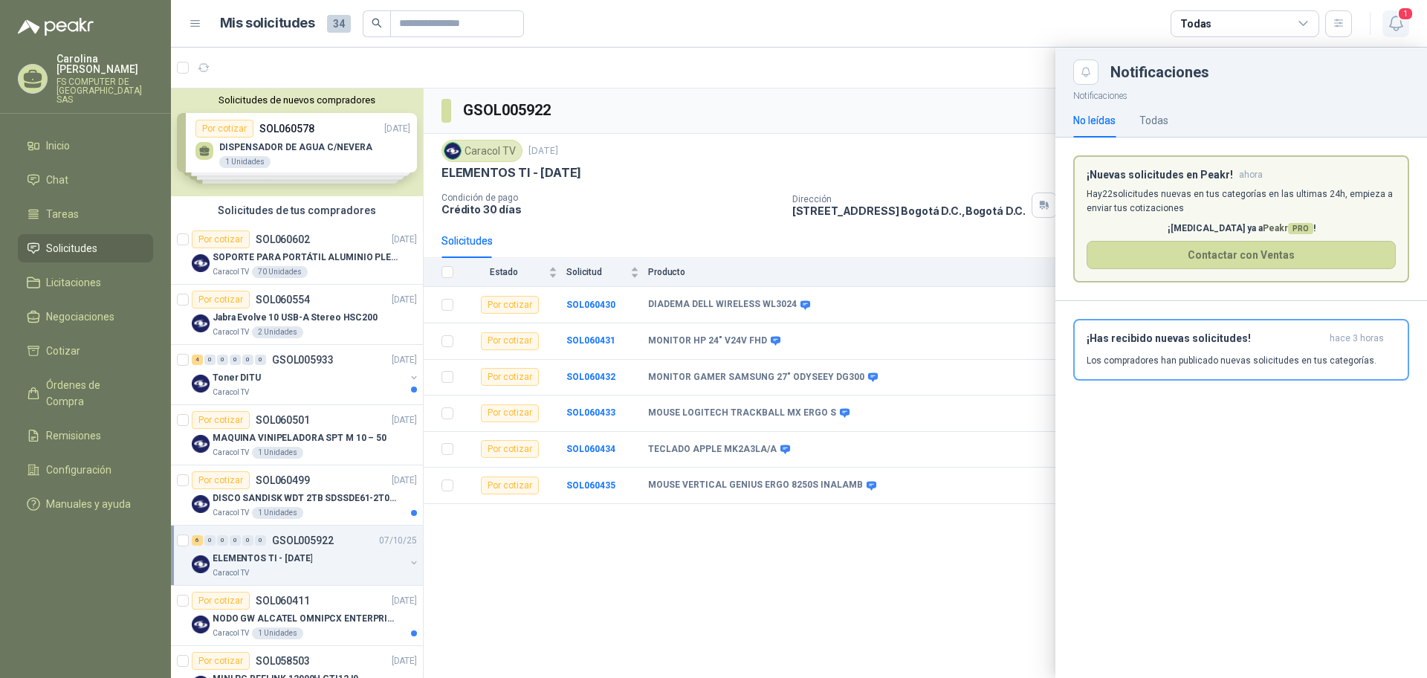
click at [1394, 19] on icon "button" at bounding box center [1395, 23] width 19 height 19
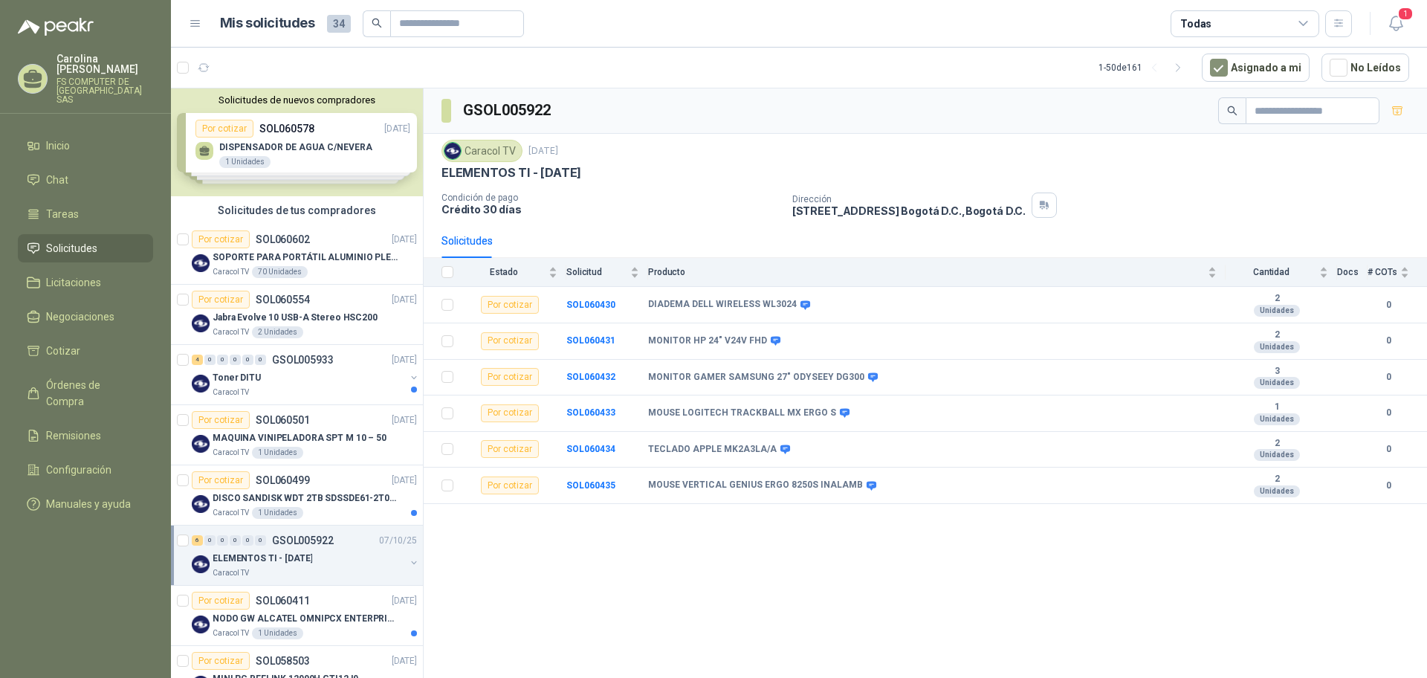
drag, startPoint x: 1394, startPoint y: 19, endPoint x: 1166, endPoint y: -81, distance: 248.5
click at [1166, 0] on html "[PERSON_NAME] FS COMPUTER DE [GEOGRAPHIC_DATA] SAS Inicio Chat Tareas Solicitud…" at bounding box center [713, 339] width 1427 height 678
click at [805, 302] on icon at bounding box center [805, 304] width 10 height 9
click at [1402, 27] on icon "button" at bounding box center [1395, 23] width 19 height 19
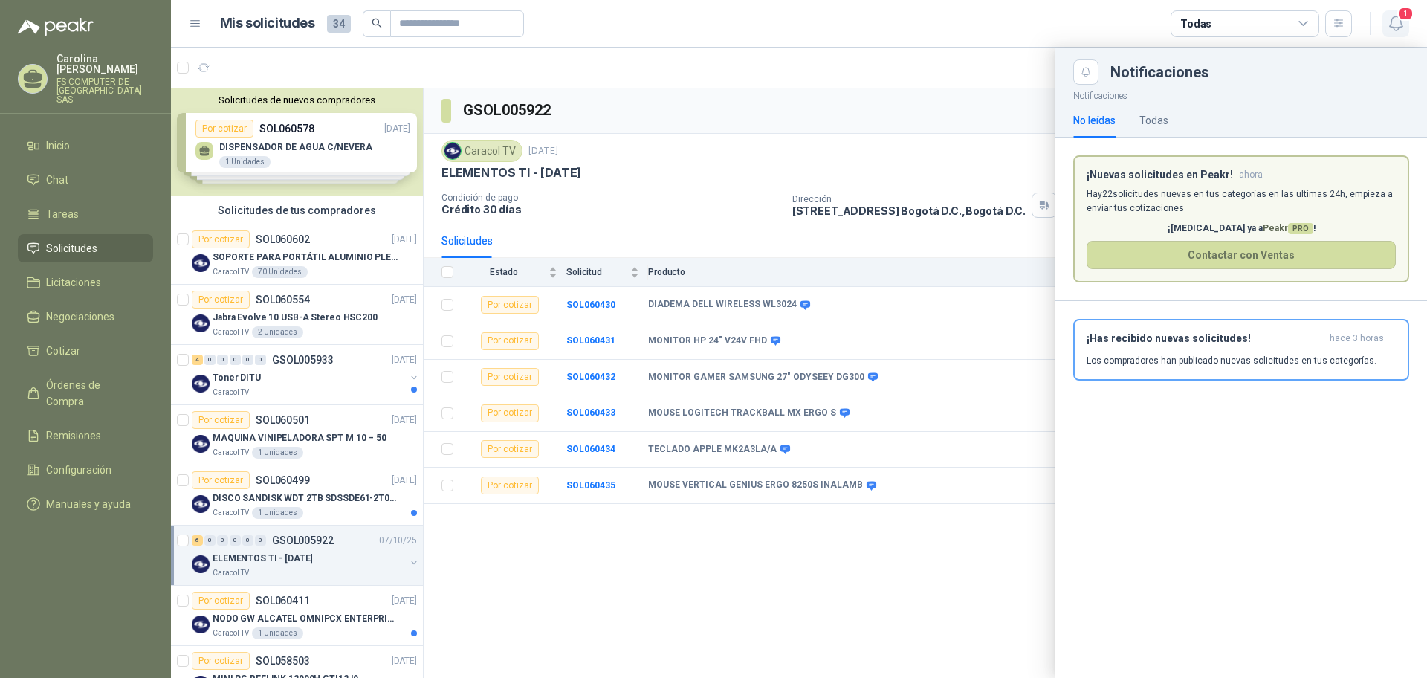
click at [1402, 27] on icon "button" at bounding box center [1395, 23] width 19 height 19
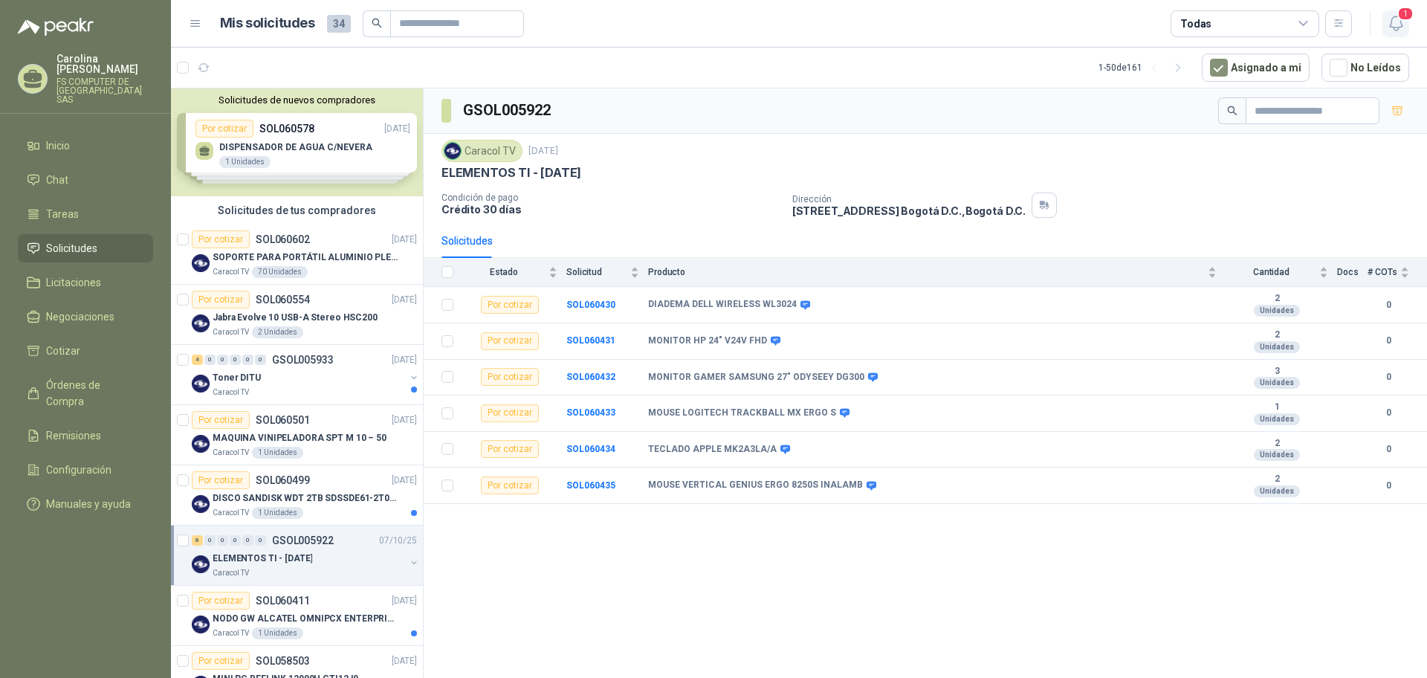
drag, startPoint x: 1412, startPoint y: 7, endPoint x: 1396, endPoint y: 19, distance: 19.6
click at [1396, 19] on header "Mis solicitudes 34 Todas 1" at bounding box center [799, 24] width 1256 height 48
click at [1396, 19] on icon "button" at bounding box center [1395, 23] width 19 height 19
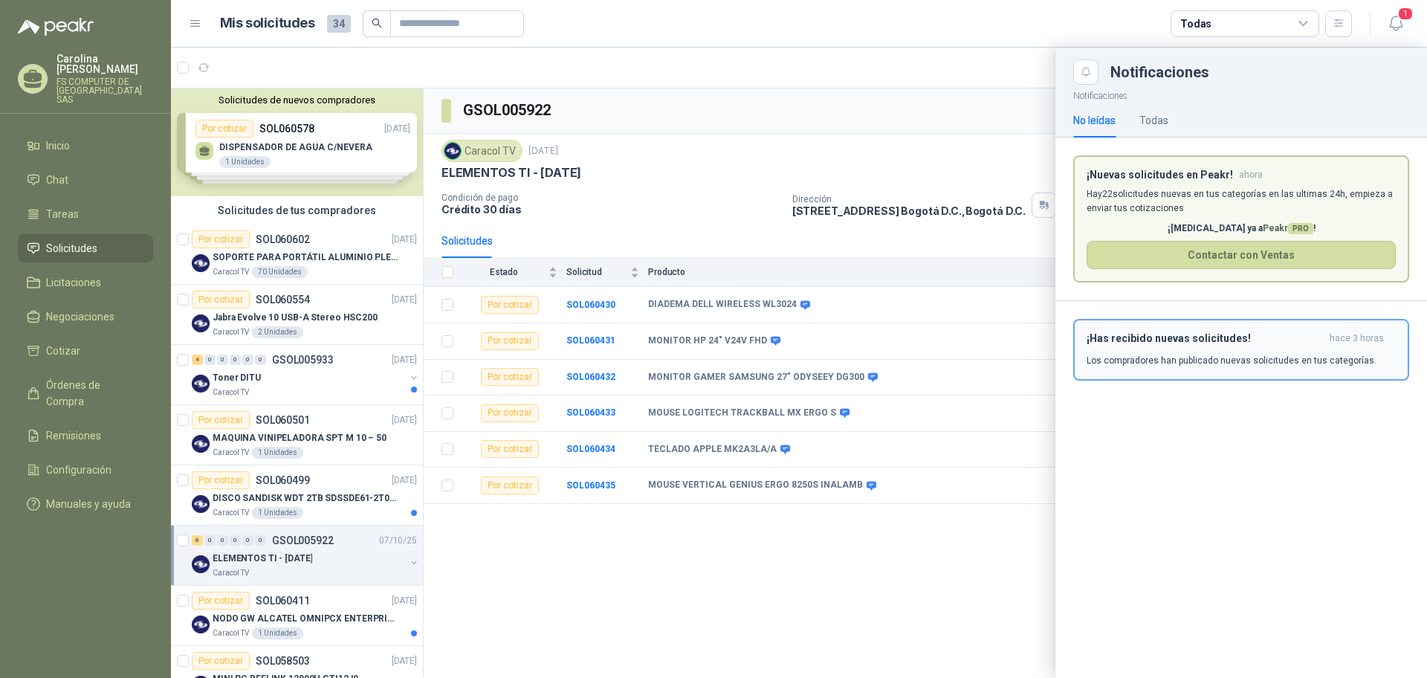
click at [1114, 372] on button "¡Has recibido nuevas solicitudes! hace 3 horas Los compradores han publicado nu…" at bounding box center [1241, 350] width 336 height 62
